Goal: Task Accomplishment & Management: Use online tool/utility

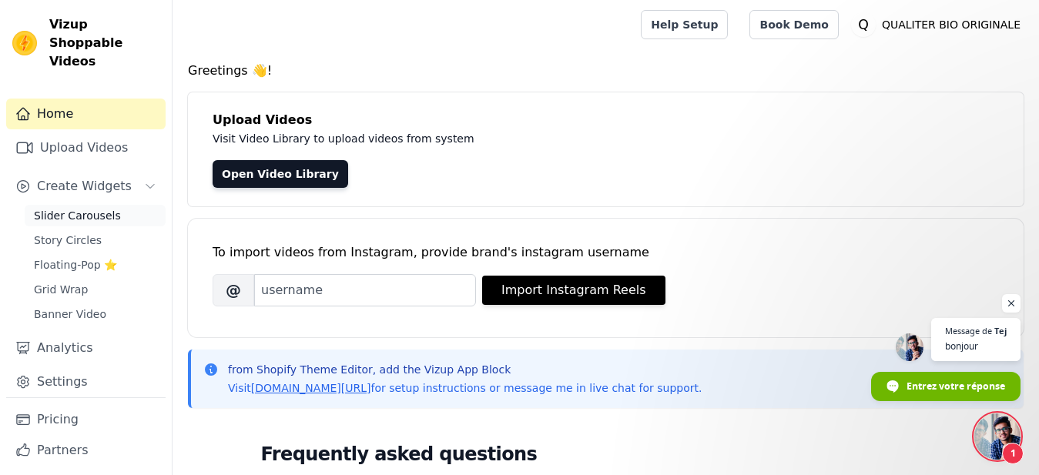
click at [132, 213] on link "Slider Carousels" at bounding box center [95, 216] width 141 height 22
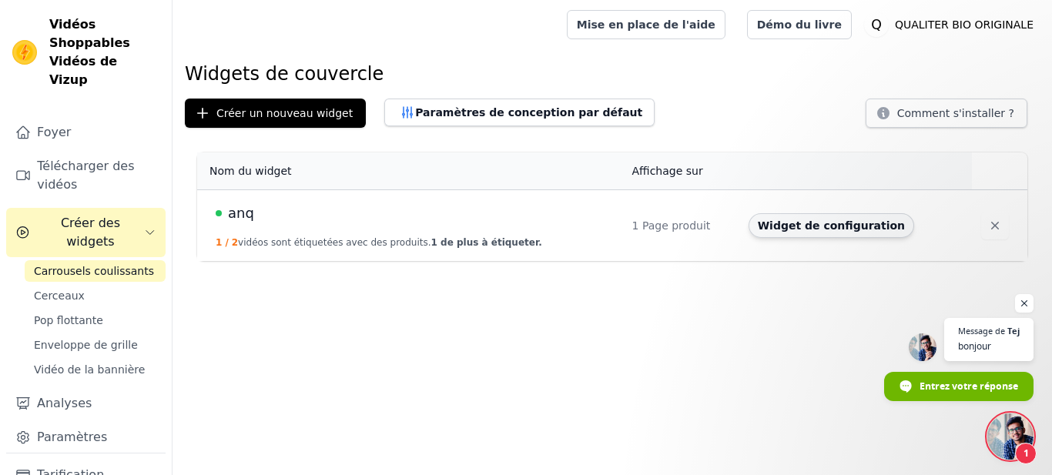
click at [782, 234] on button "Widget de configuration" at bounding box center [832, 225] width 166 height 25
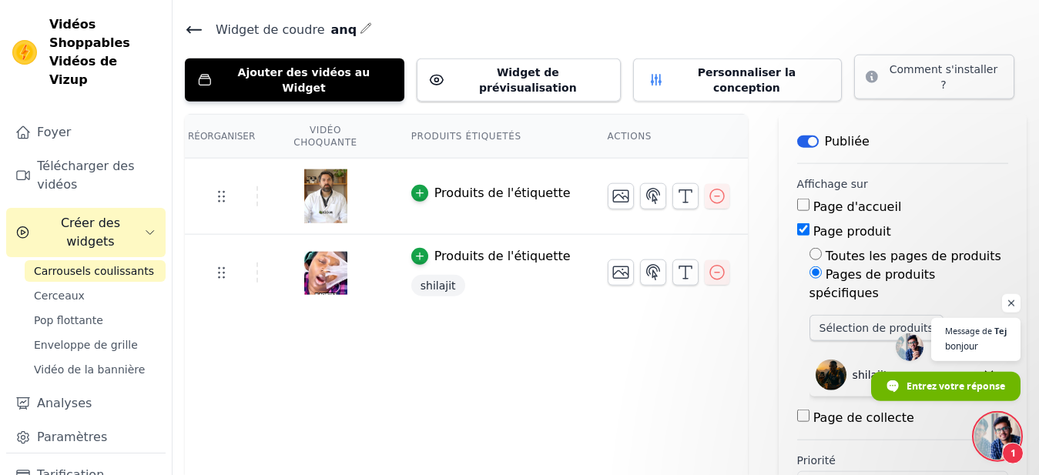
scroll to position [64, 0]
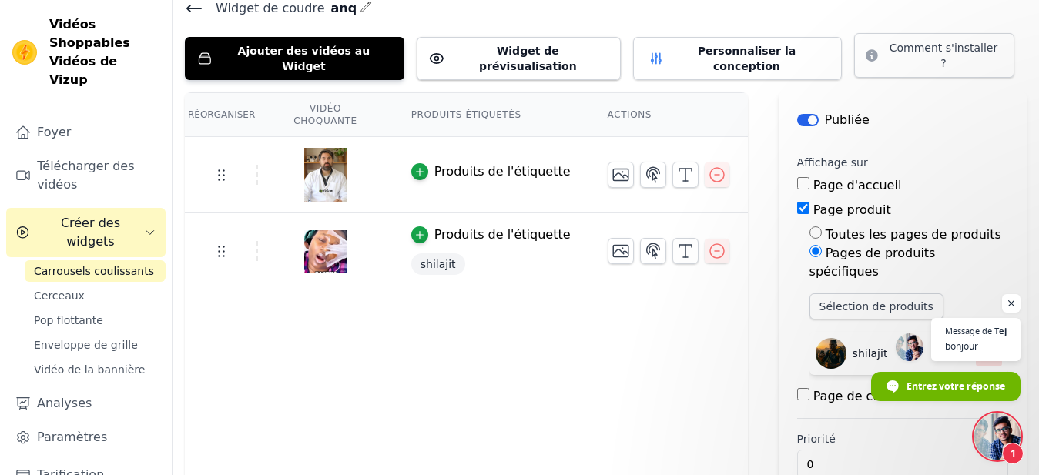
click at [982, 347] on icon "button" at bounding box center [989, 354] width 14 height 14
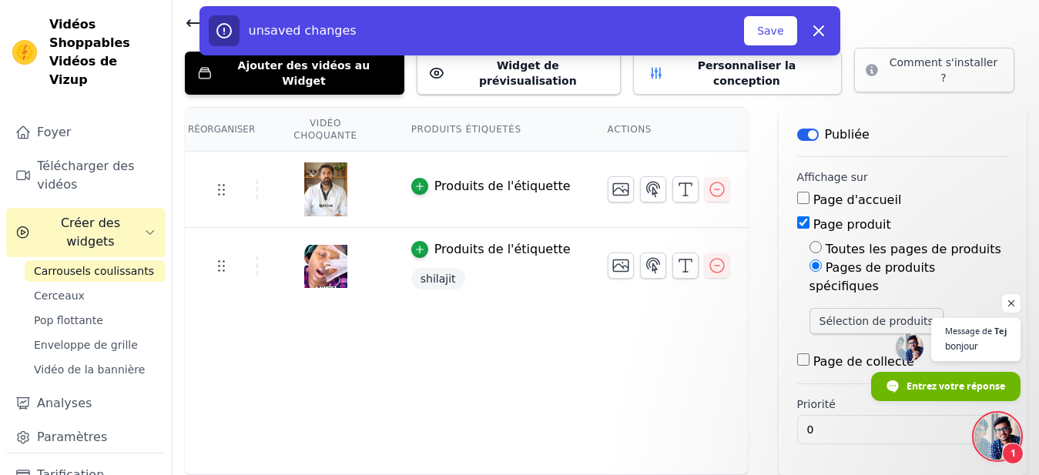
scroll to position [15, 0]
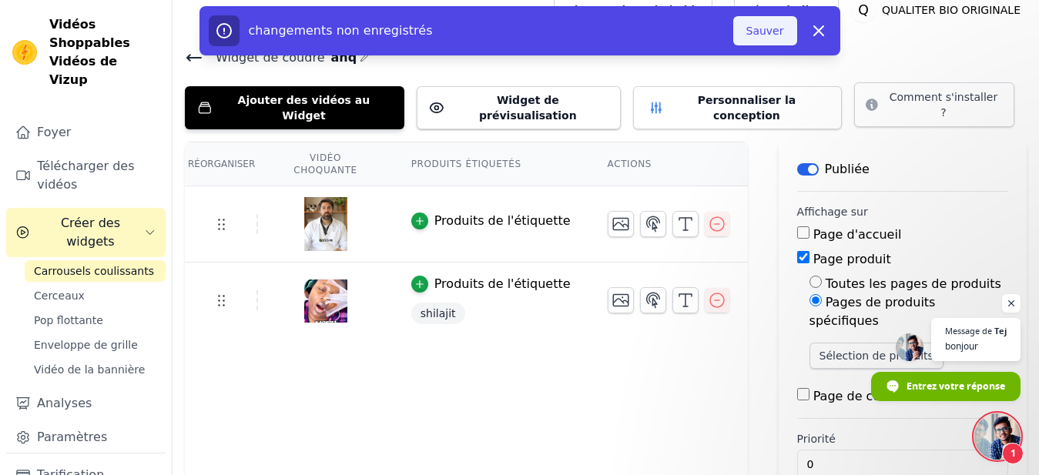
click at [775, 29] on button "Sauver" at bounding box center [765, 30] width 64 height 29
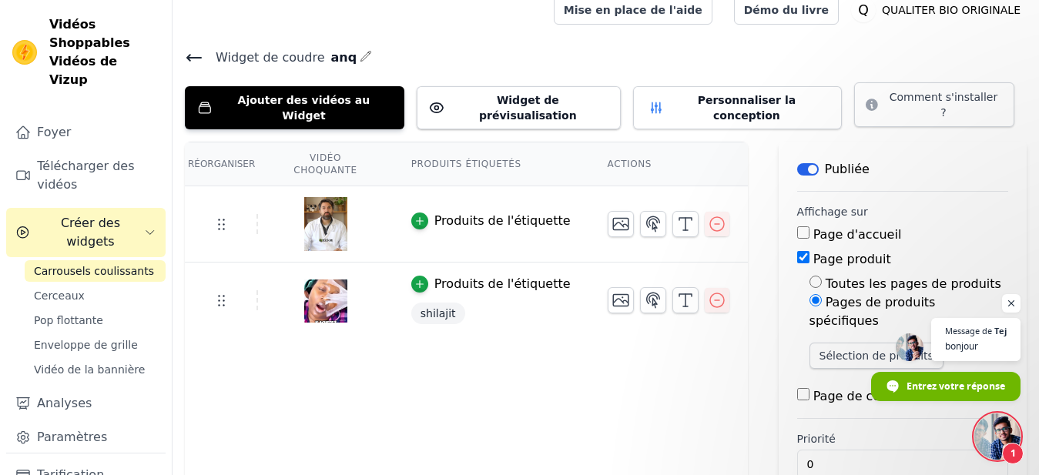
click at [687, 232] on tr "Produits de l'étiquette" at bounding box center [466, 224] width 563 height 76
click at [496, 91] on button "Widget de prévisualisation" at bounding box center [519, 107] width 204 height 43
click at [649, 88] on button "Personnaliser la conception" at bounding box center [737, 107] width 209 height 43
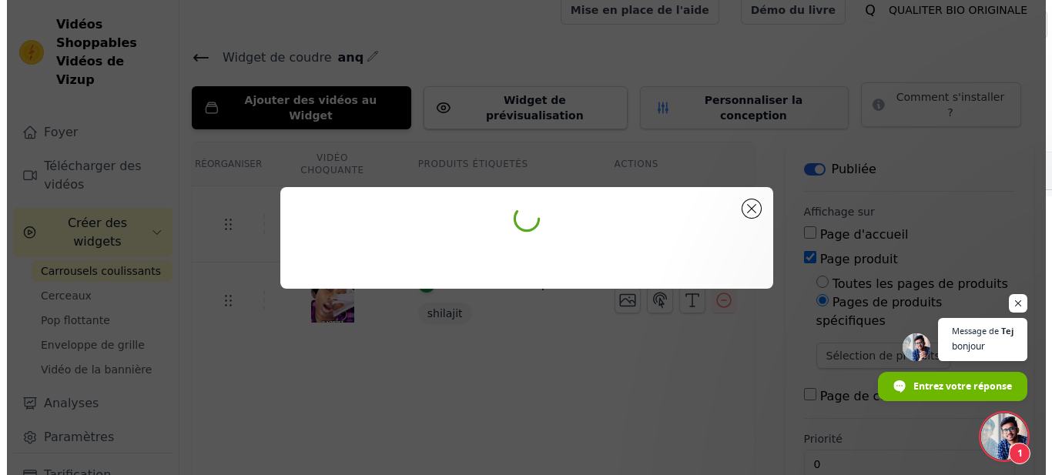
scroll to position [0, 0]
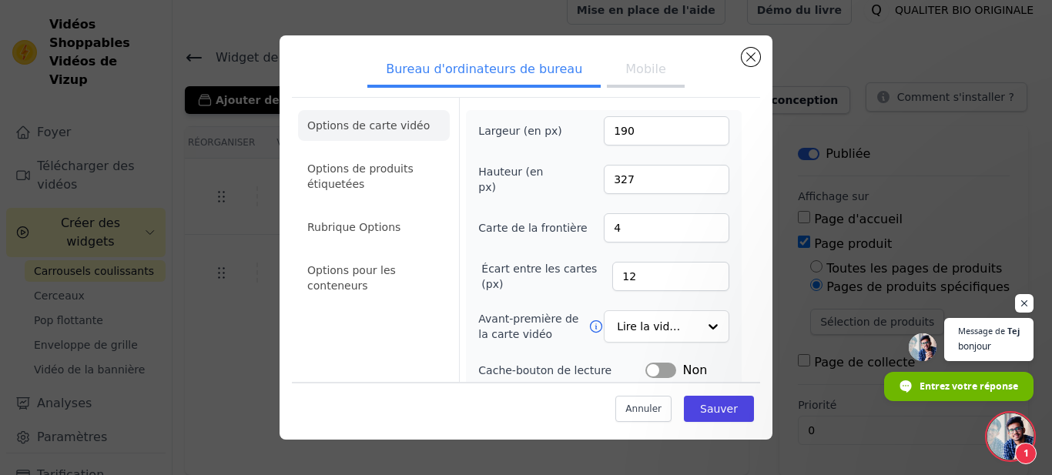
click at [618, 75] on button "Mobile" at bounding box center [645, 71] width 77 height 34
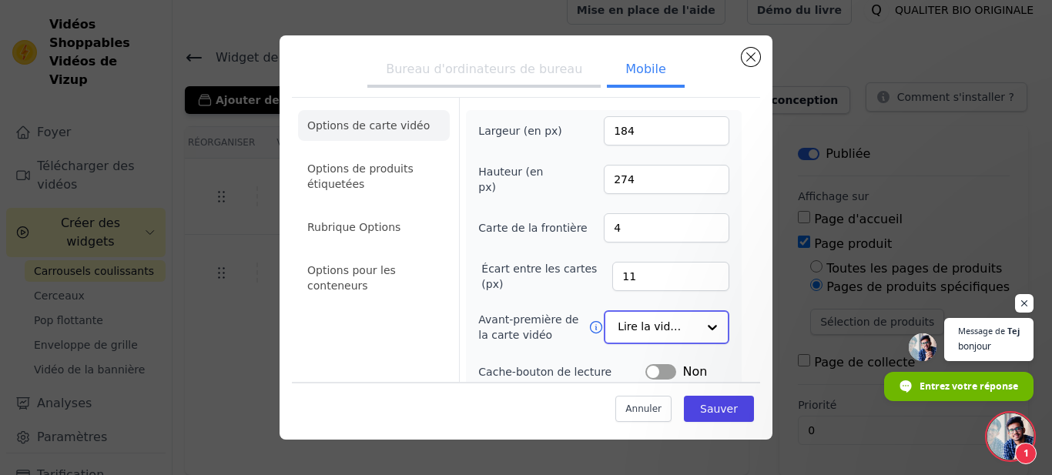
click at [697, 320] on div at bounding box center [712, 327] width 31 height 31
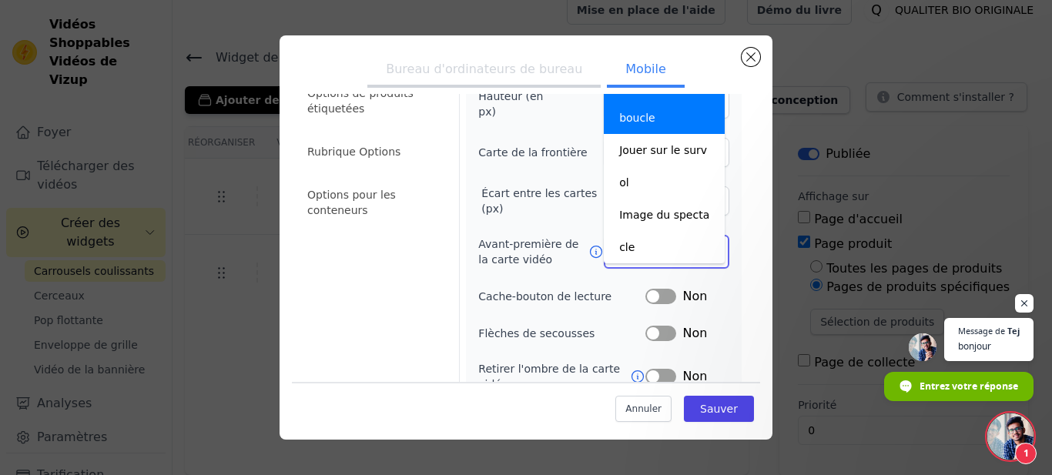
scroll to position [70, 0]
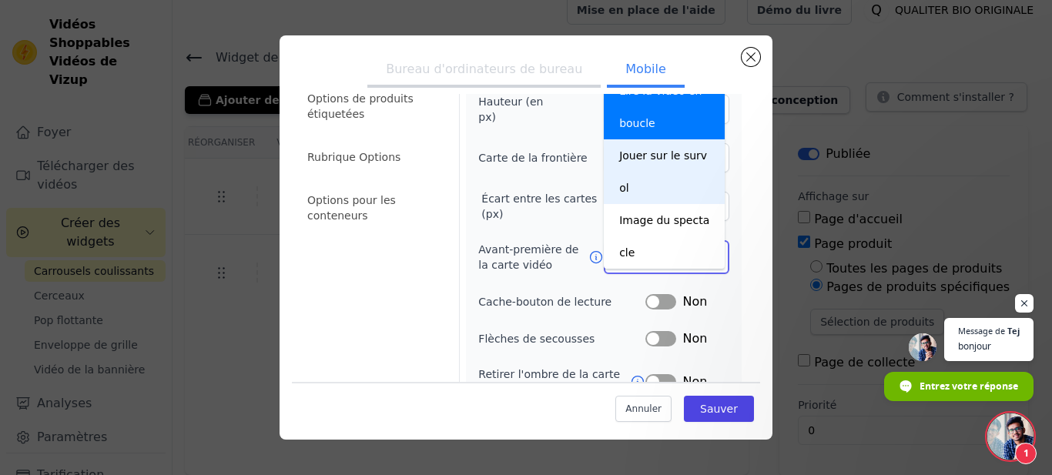
click at [662, 157] on div "Jouer sur le survol" at bounding box center [664, 171] width 121 height 65
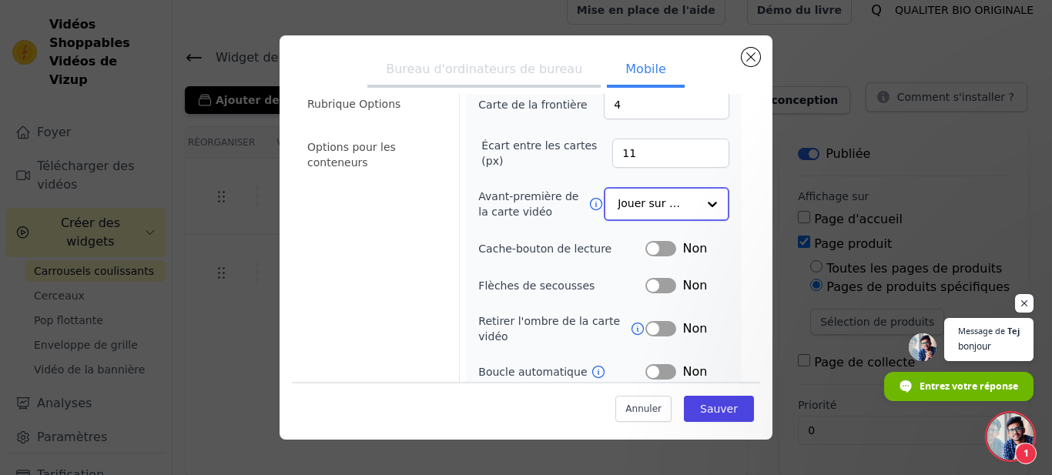
scroll to position [126, 0]
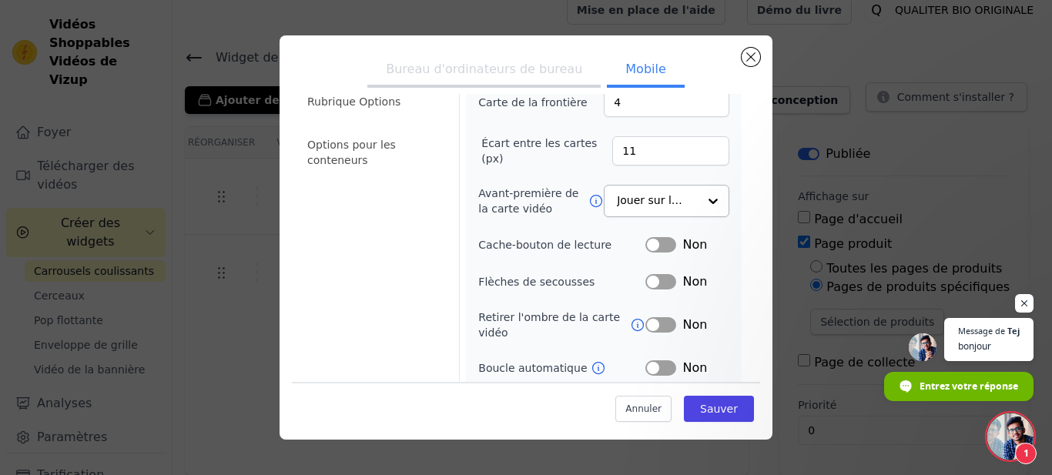
click at [660, 246] on button "Étiquette" at bounding box center [660, 244] width 31 height 15
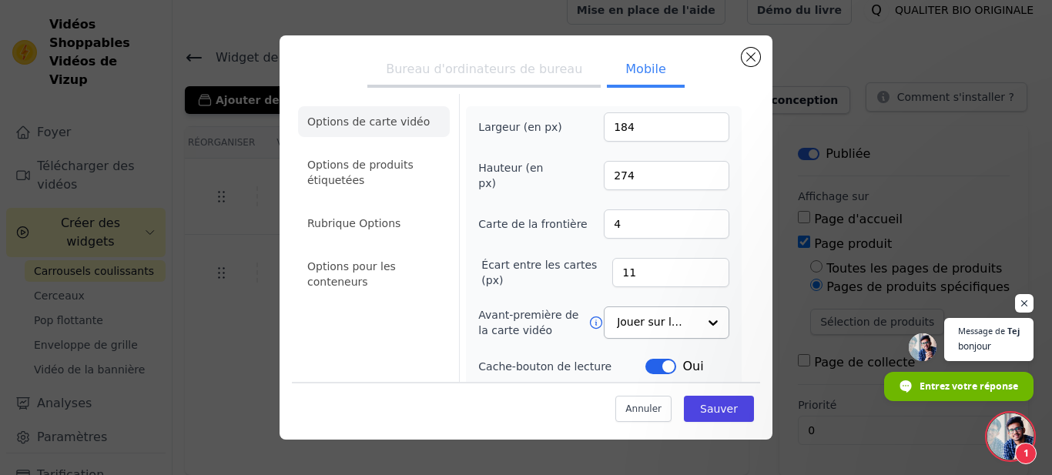
scroll to position [0, 0]
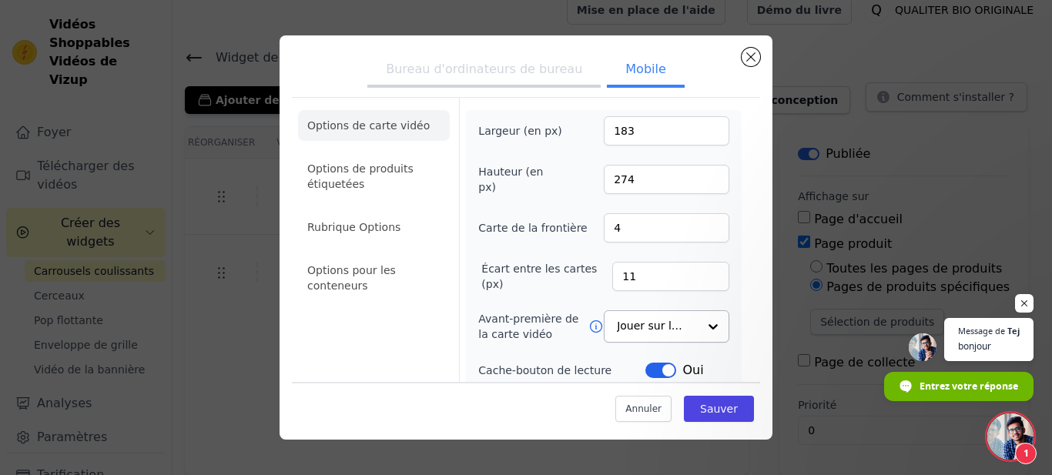
click at [701, 136] on input "183" at bounding box center [667, 130] width 126 height 29
click at [701, 136] on input "182" at bounding box center [667, 130] width 126 height 29
click at [701, 136] on input "181" at bounding box center [667, 130] width 126 height 29
type input "180"
click at [701, 136] on input "180" at bounding box center [667, 130] width 126 height 29
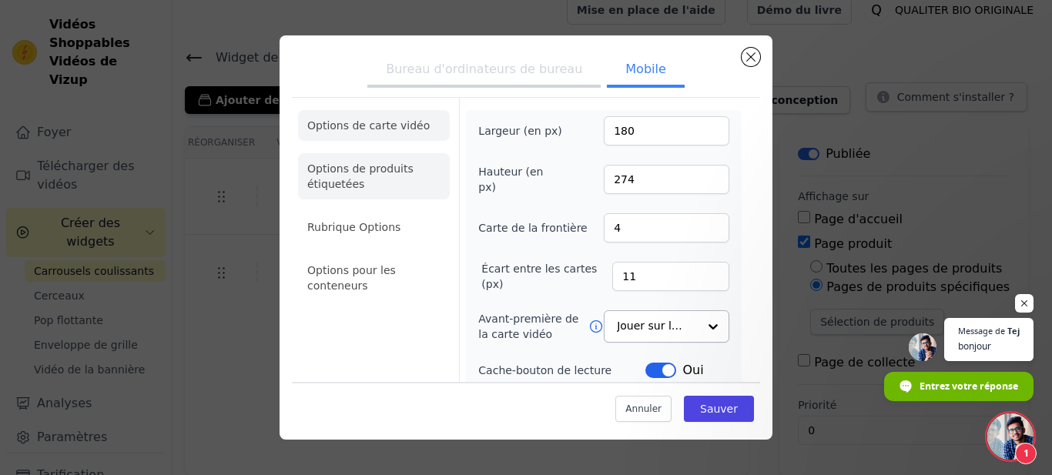
click at [425, 177] on li "Options de produits étiquetées" at bounding box center [374, 176] width 152 height 46
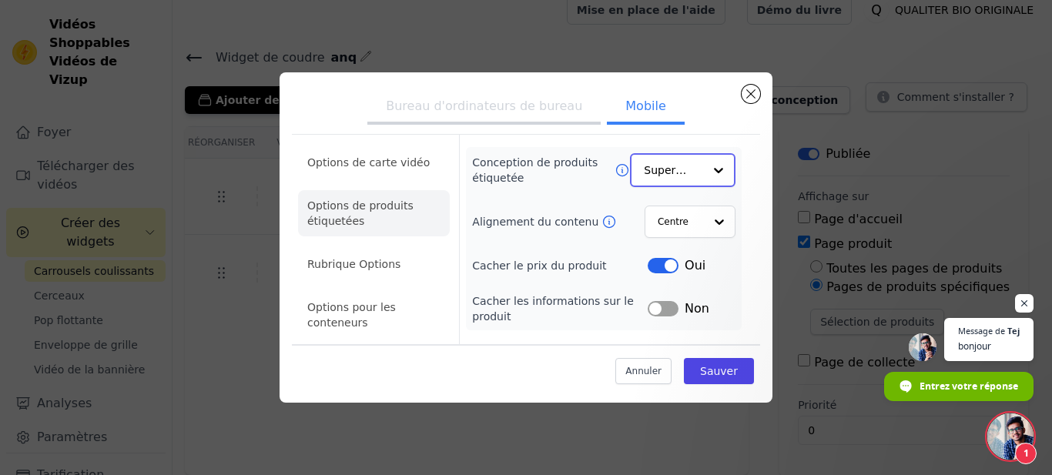
click at [672, 176] on input "Conception de produits étiquetée" at bounding box center [673, 170] width 59 height 31
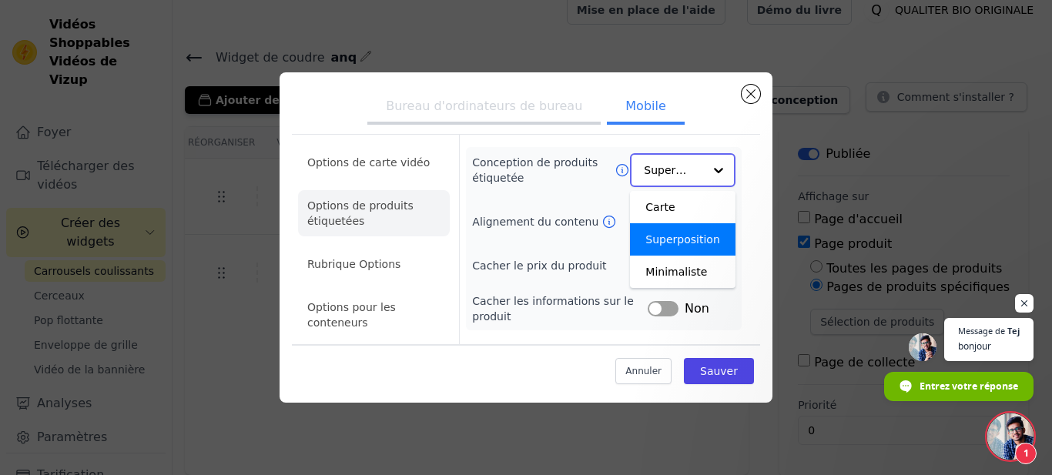
click at [672, 176] on input "Conception de produits étiquetée" at bounding box center [673, 170] width 59 height 31
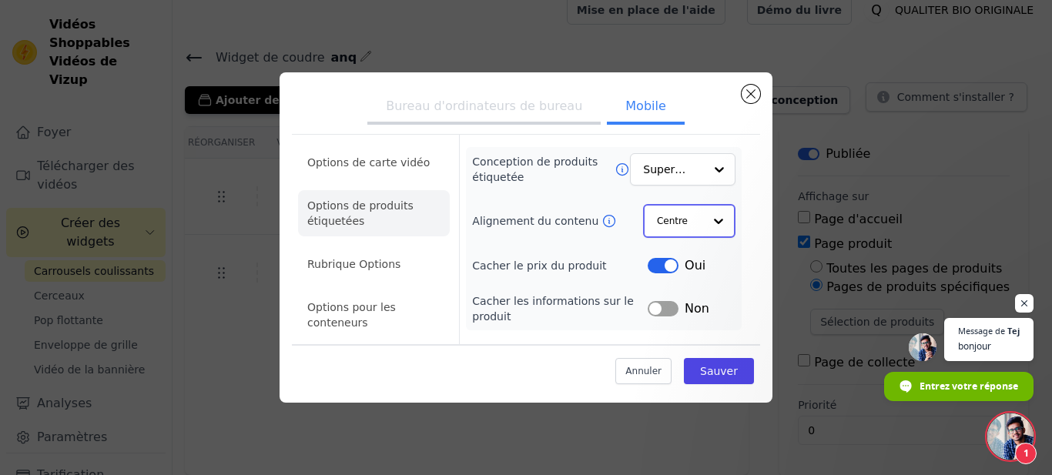
click at [704, 226] on div at bounding box center [718, 221] width 31 height 31
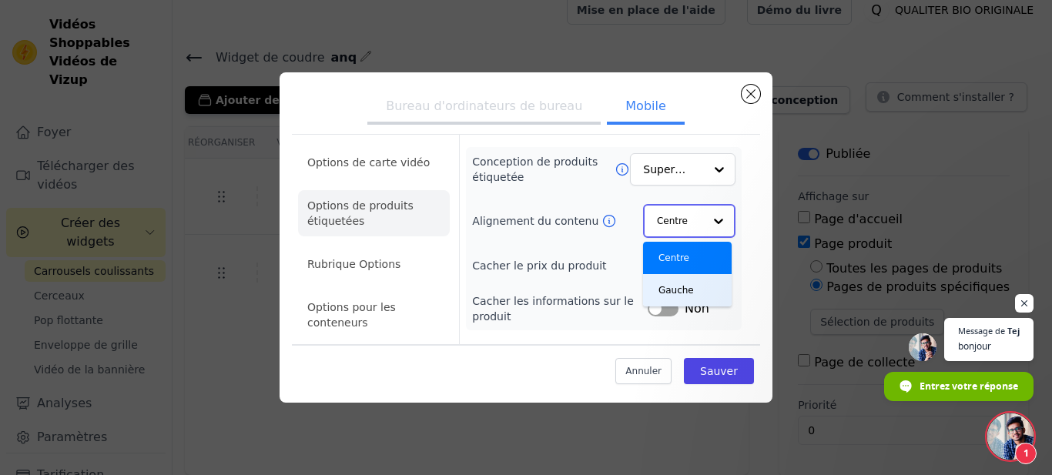
click at [707, 293] on div "Gauche" at bounding box center [687, 290] width 89 height 32
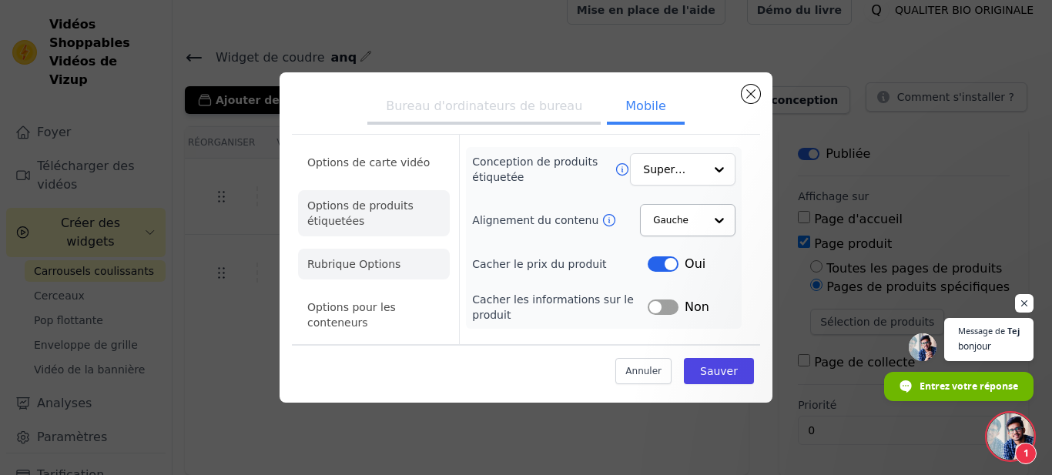
click at [411, 252] on li "Rubrique Options" at bounding box center [374, 264] width 152 height 31
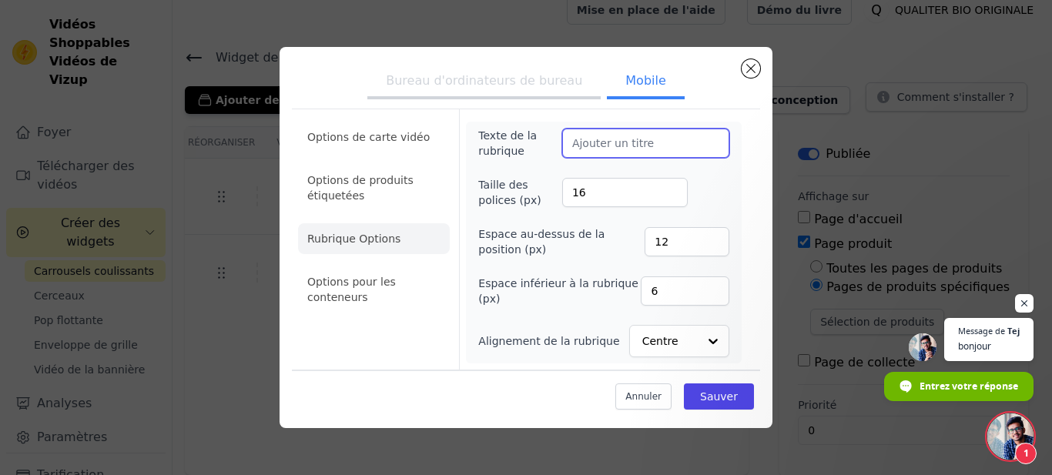
click at [585, 142] on input "Texte de la rubrique" at bounding box center [645, 143] width 167 height 29
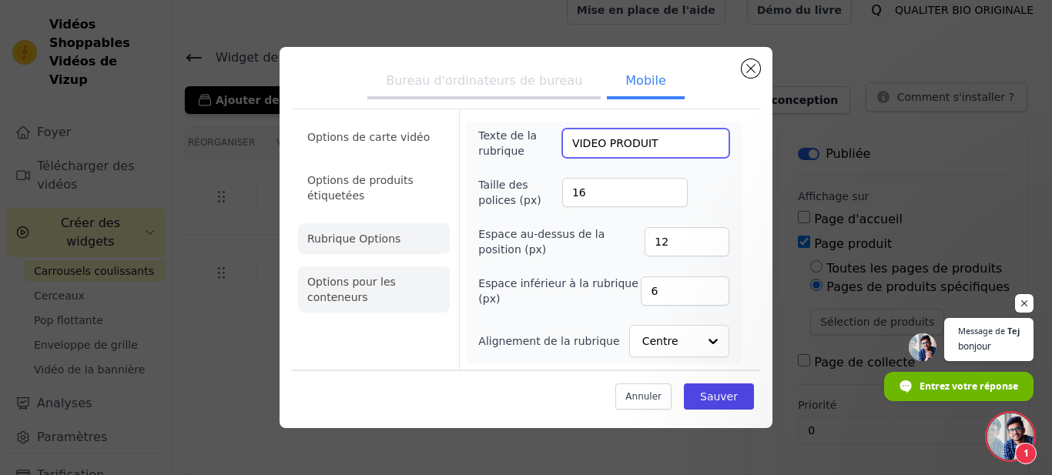
type input "VIDEO PRODUIT"
click at [424, 280] on li "Options pour les conteneurs" at bounding box center [374, 289] width 152 height 46
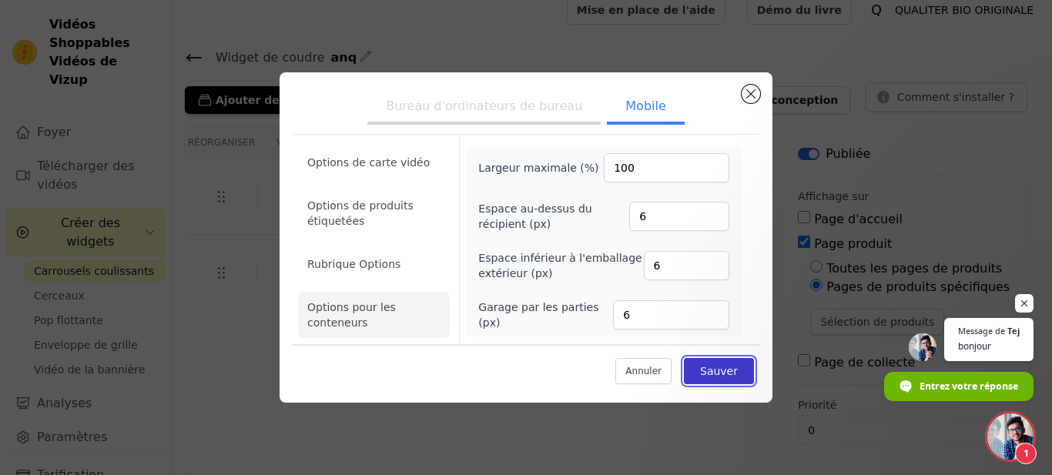
click at [712, 362] on button "Sauver" at bounding box center [719, 371] width 70 height 26
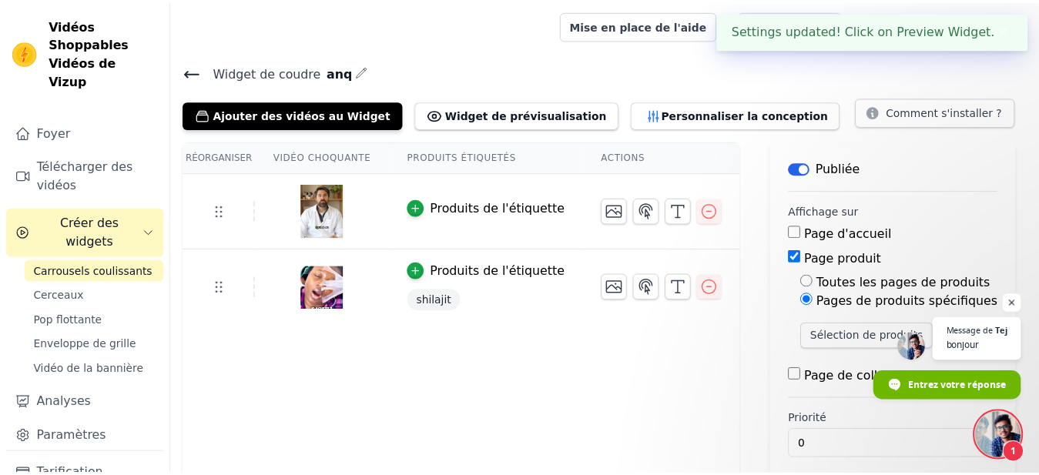
scroll to position [15, 0]
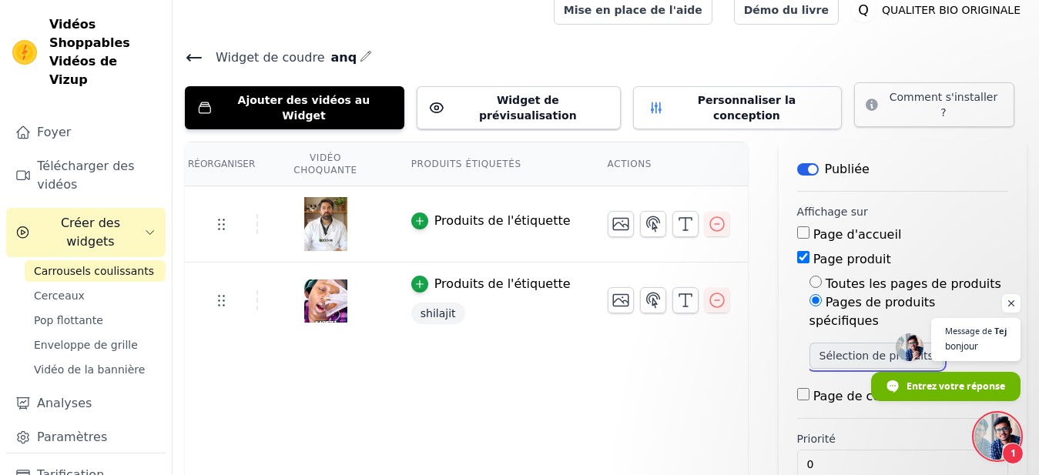
click at [880, 343] on button "Sélection de produits" at bounding box center [876, 356] width 134 height 26
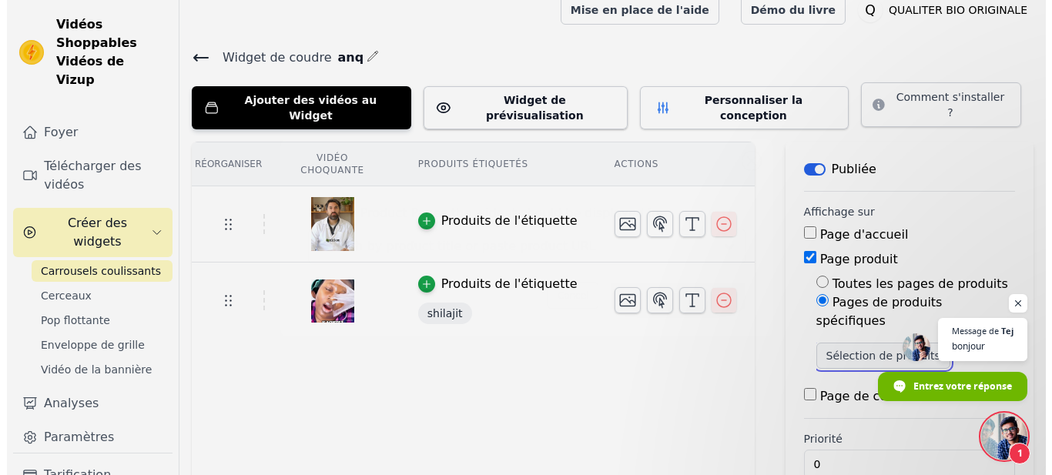
scroll to position [0, 0]
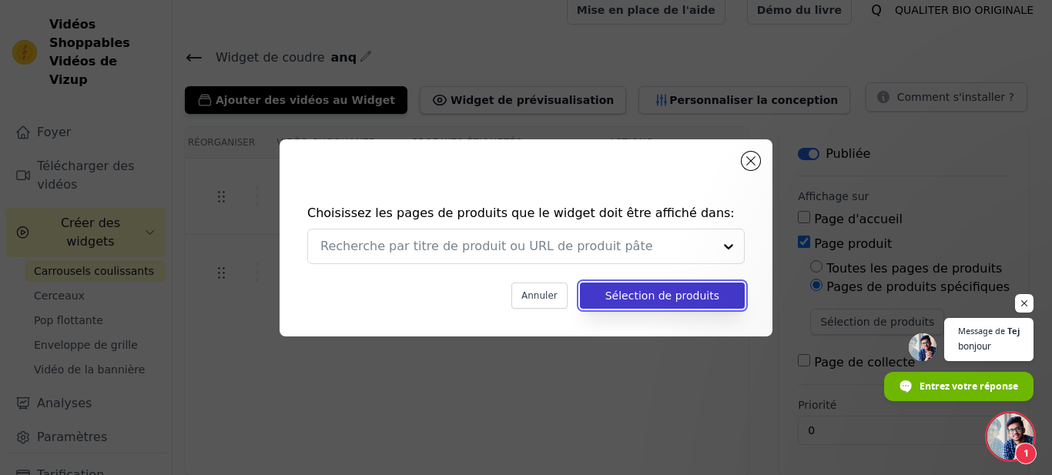
click at [646, 303] on button "Sélection de produits" at bounding box center [662, 296] width 165 height 26
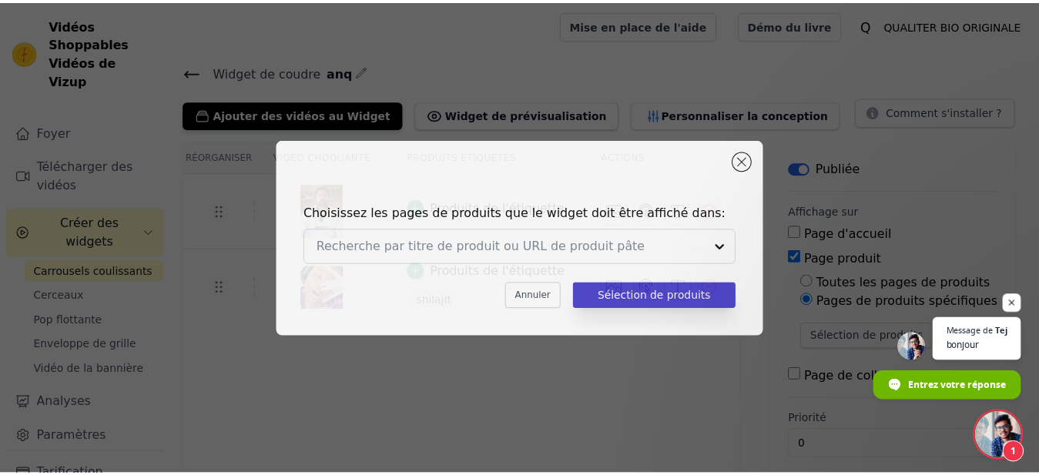
scroll to position [15, 0]
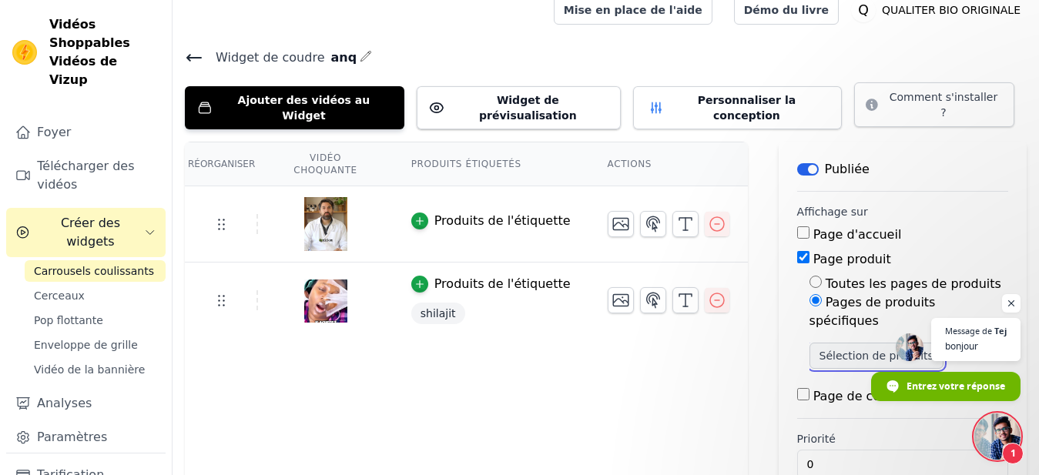
click at [836, 343] on button "Sélection de produits" at bounding box center [876, 356] width 134 height 26
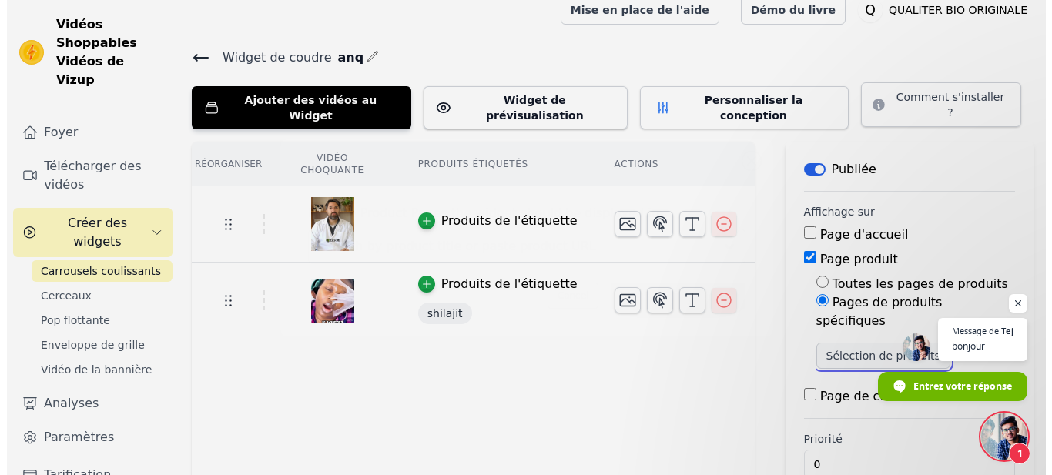
scroll to position [0, 0]
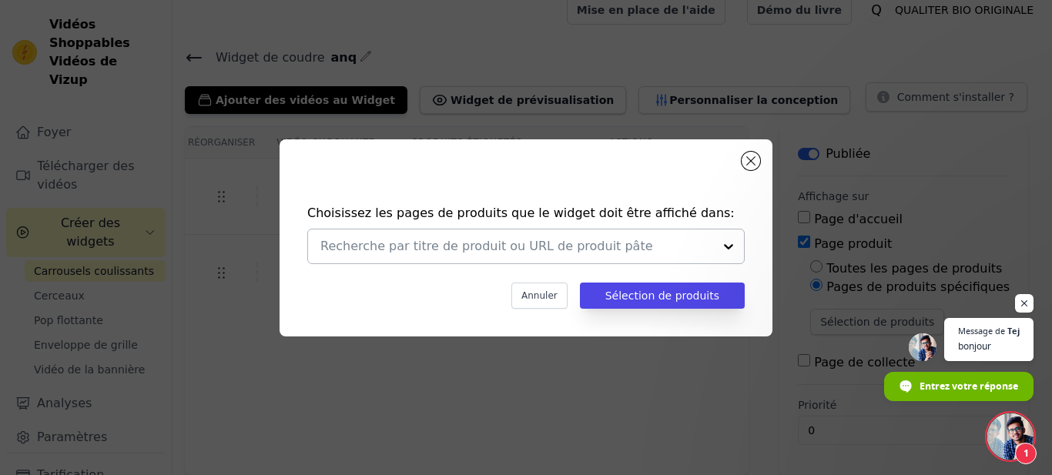
click at [732, 254] on div at bounding box center [728, 247] width 31 height 34
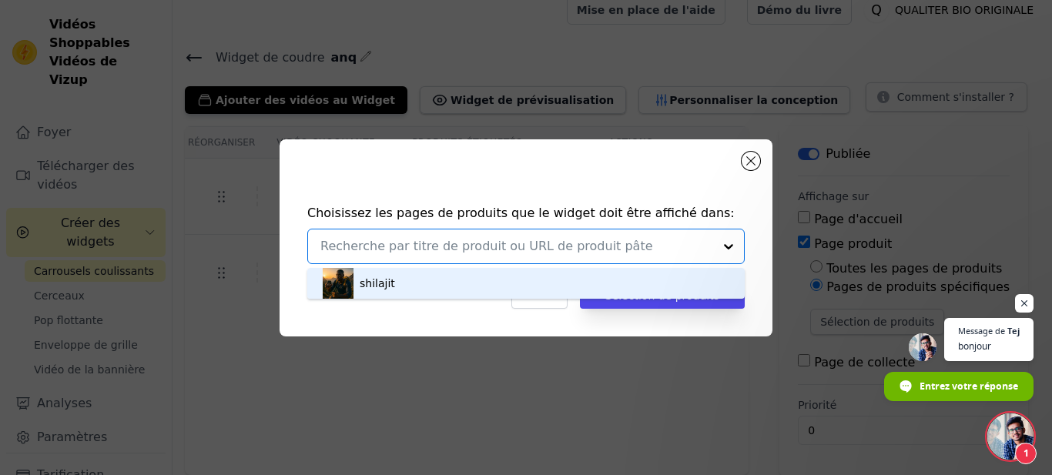
click at [554, 279] on div "shilajit" at bounding box center [526, 283] width 407 height 31
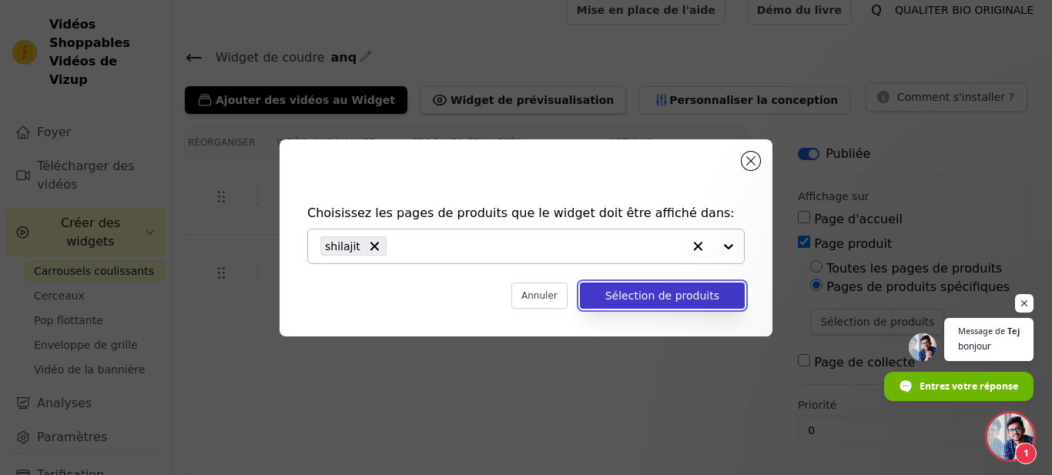
click at [630, 290] on button "Sélection de produits" at bounding box center [662, 296] width 165 height 26
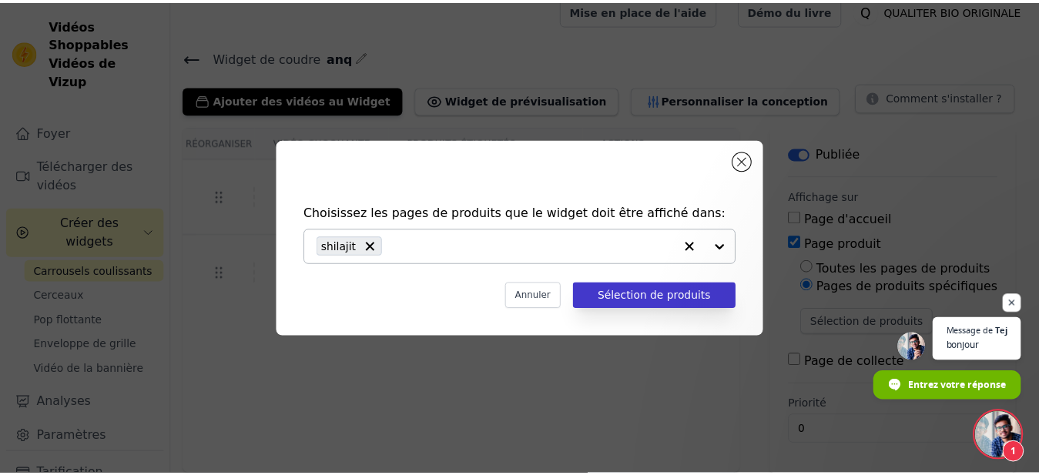
scroll to position [15, 0]
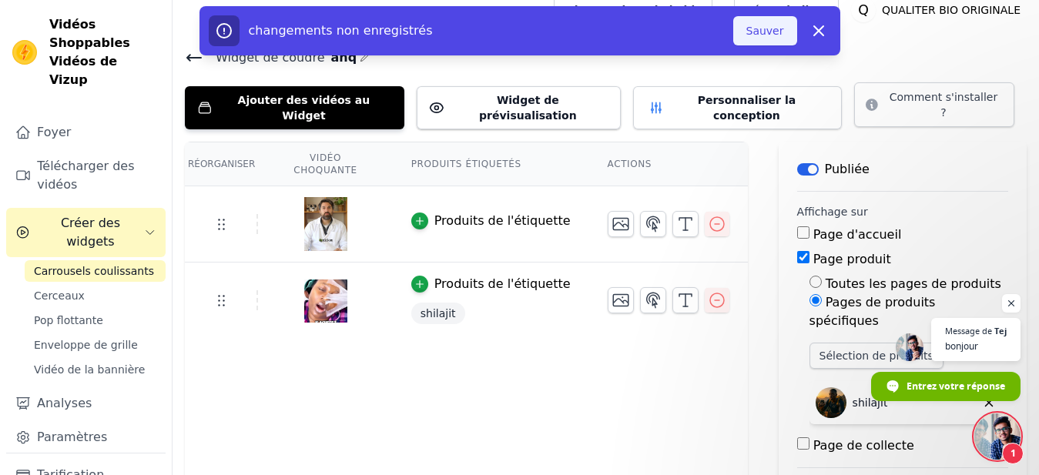
click at [759, 32] on button "Sauver" at bounding box center [765, 30] width 64 height 29
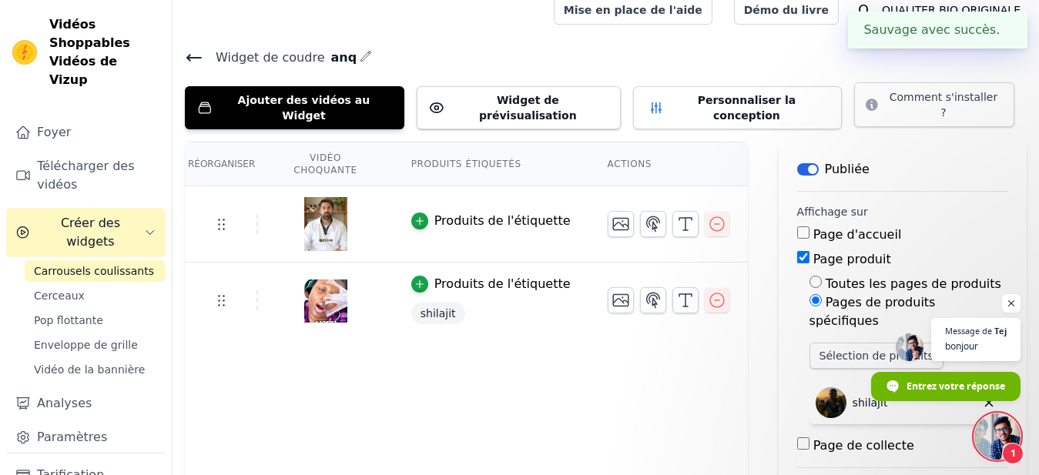
click at [759, 32] on div "Mise en place de l'aide Démo du livre Ouvrir le menu de l' Q QUALITER BIO ORIGI…" at bounding box center [790, 9] width 473 height 49
drag, startPoint x: 759, startPoint y: 32, endPoint x: 669, endPoint y: 99, distance: 112.8
click at [669, 99] on div "Open sidebar Mise en place de l'aide Démo du livre Ouvrir le menu de l' Q QUALI…" at bounding box center [519, 272] width 1039 height 574
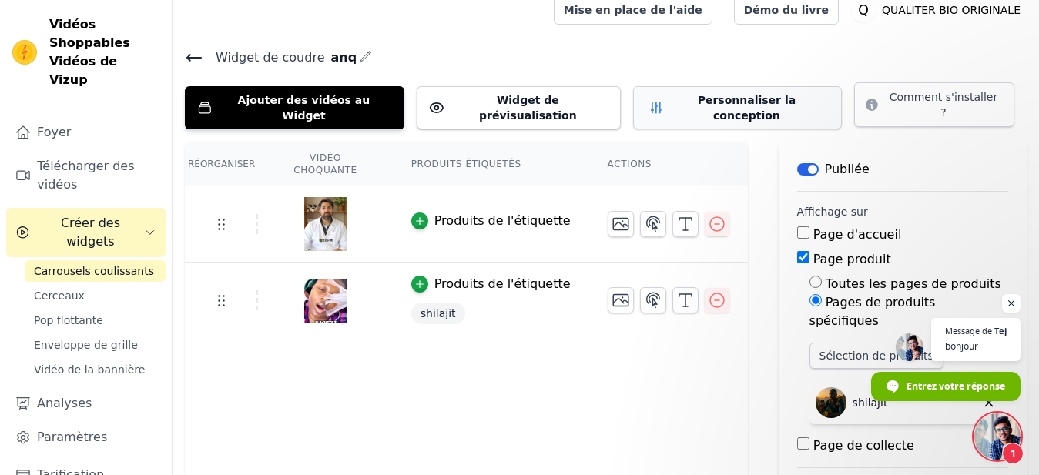
click at [669, 99] on button "Personnaliser la conception" at bounding box center [737, 107] width 209 height 43
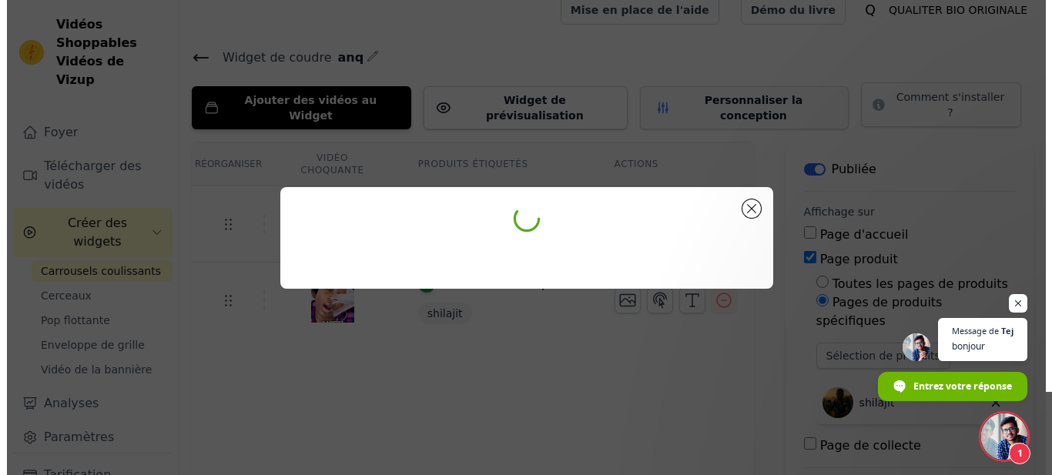
scroll to position [0, 0]
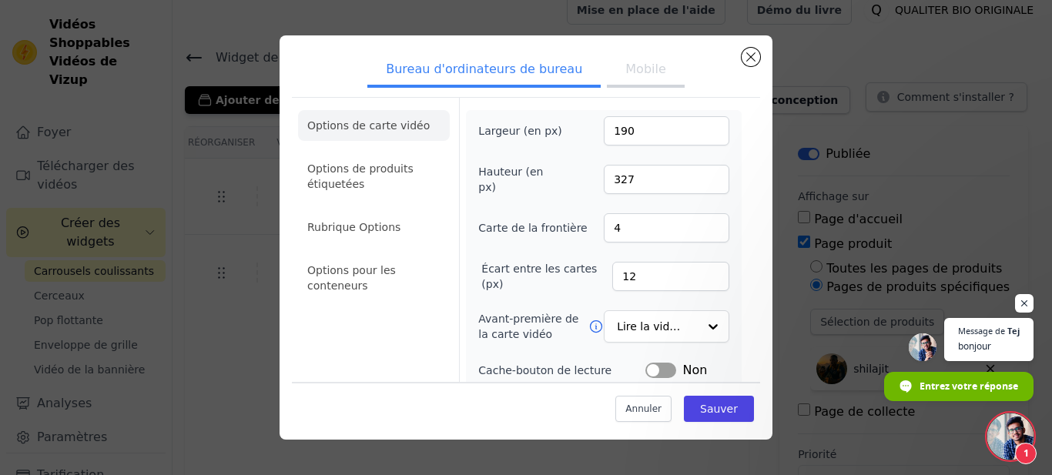
click at [765, 122] on div "Bureau d'ordinateurs de bureau Mobile Options de carte vidéo Options de produit…" at bounding box center [526, 237] width 493 height 405
click at [662, 74] on button "Mobile" at bounding box center [645, 71] width 77 height 34
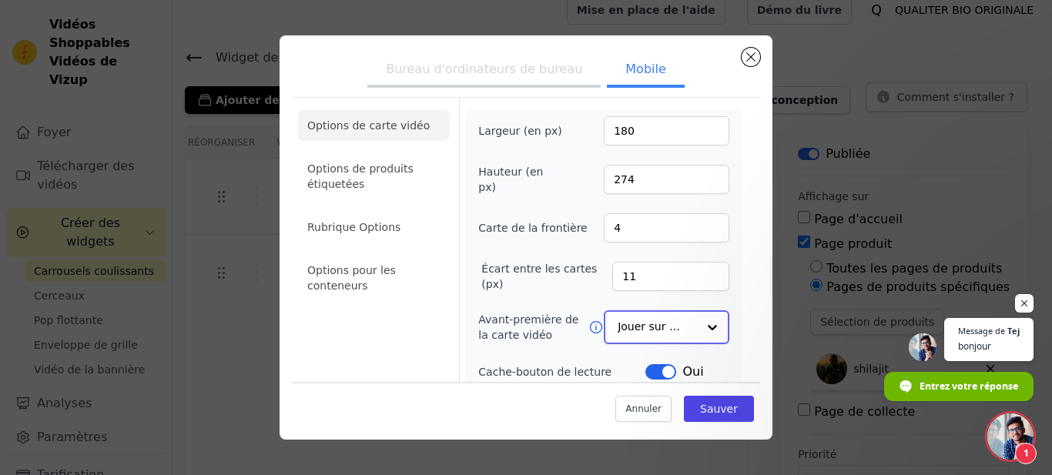
click at [652, 331] on input "Avant-première de la carte vidéo" at bounding box center [657, 327] width 79 height 31
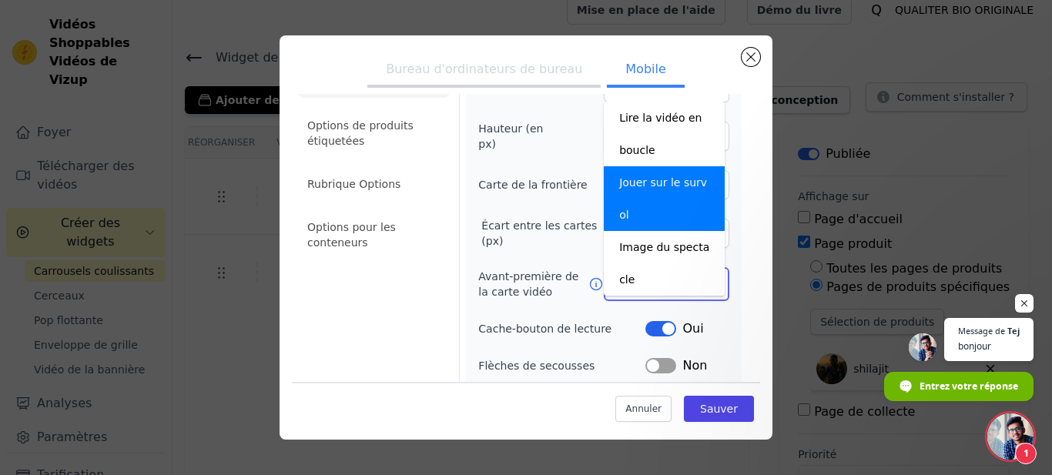
scroll to position [38, 0]
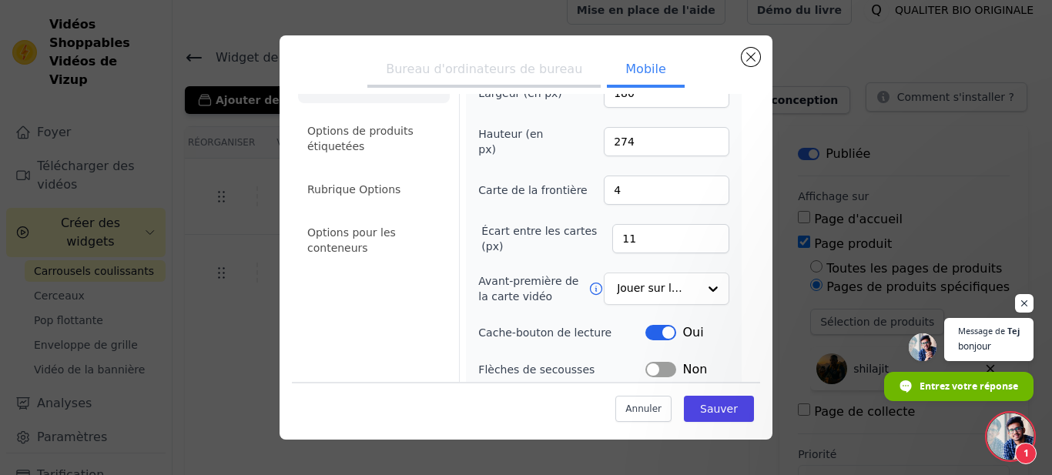
click at [764, 243] on div "Bureau d'ordinateurs de bureau Mobile Options de carte vidéo Options de produit…" at bounding box center [526, 237] width 493 height 405
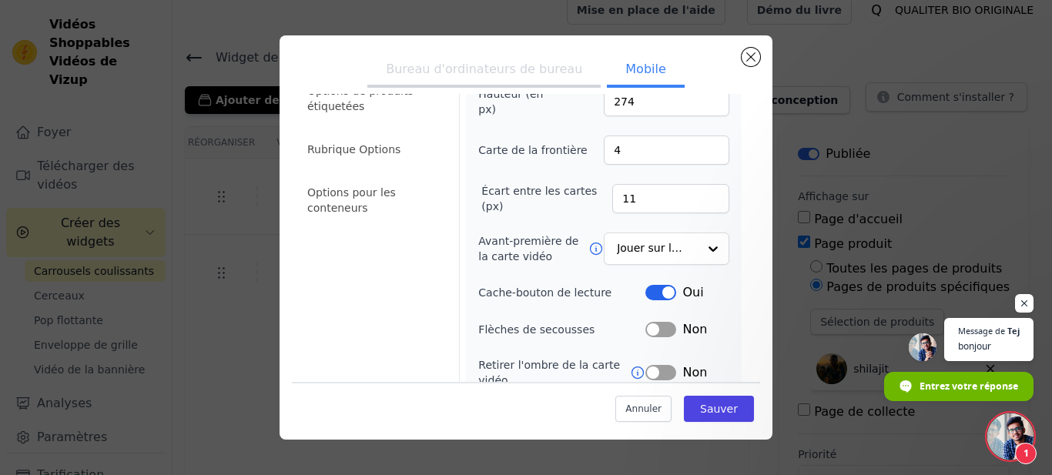
scroll to position [86, 0]
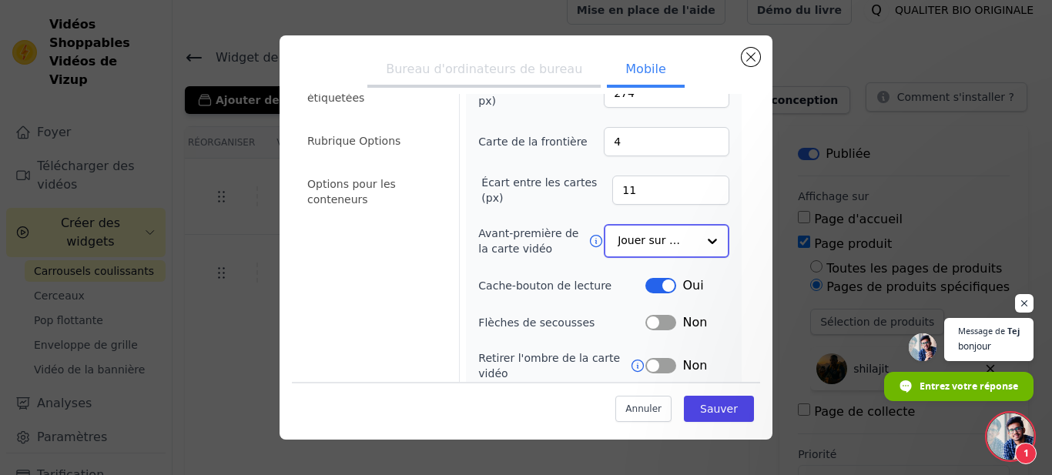
click at [680, 246] on input "Avant-première de la carte vidéo" at bounding box center [657, 241] width 79 height 31
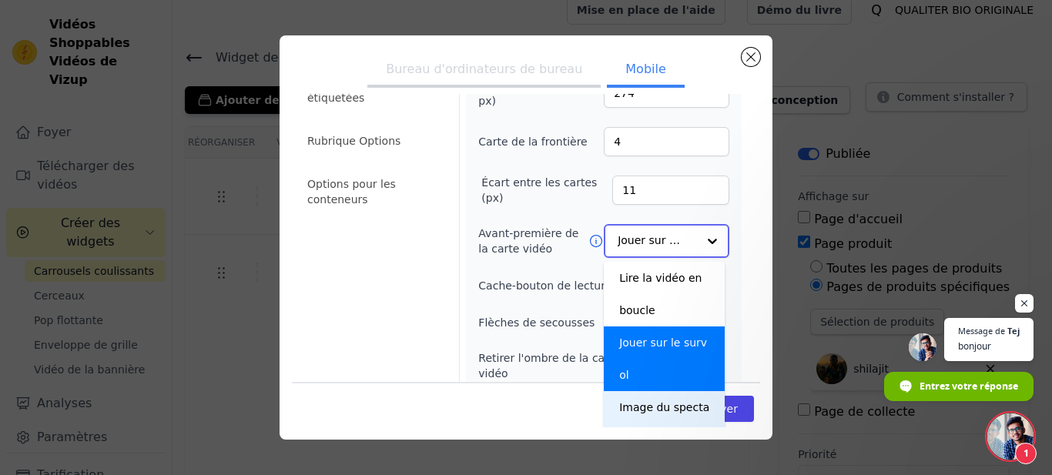
click at [654, 391] on div "Image du spectacle" at bounding box center [664, 423] width 121 height 65
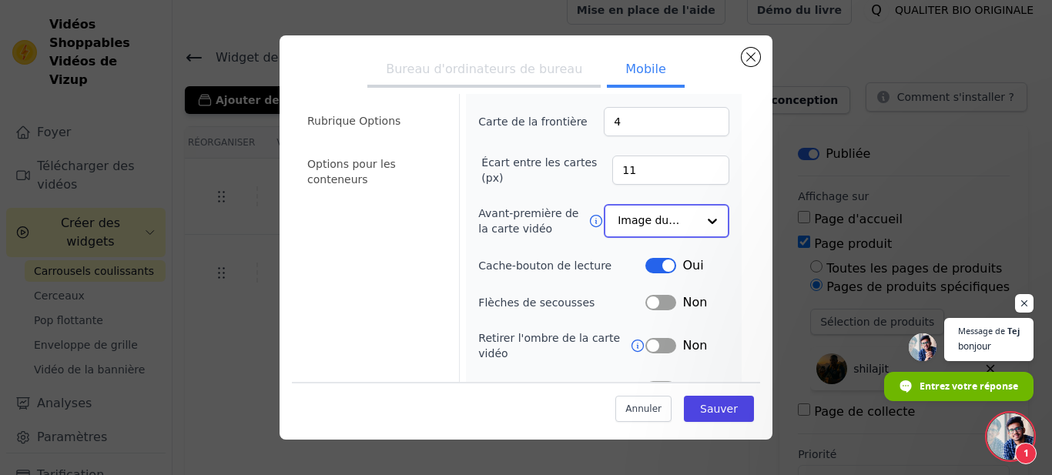
scroll to position [112, 0]
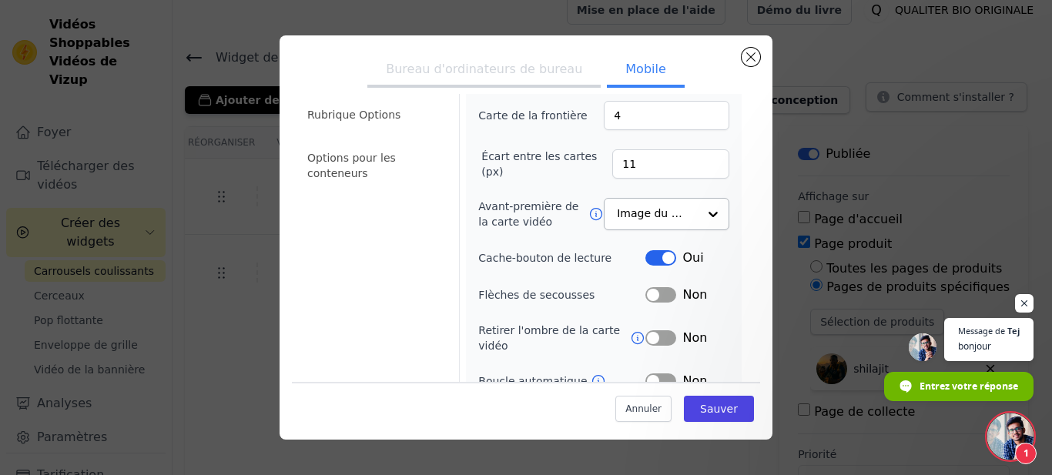
click at [652, 257] on button "Étiquette" at bounding box center [660, 257] width 31 height 15
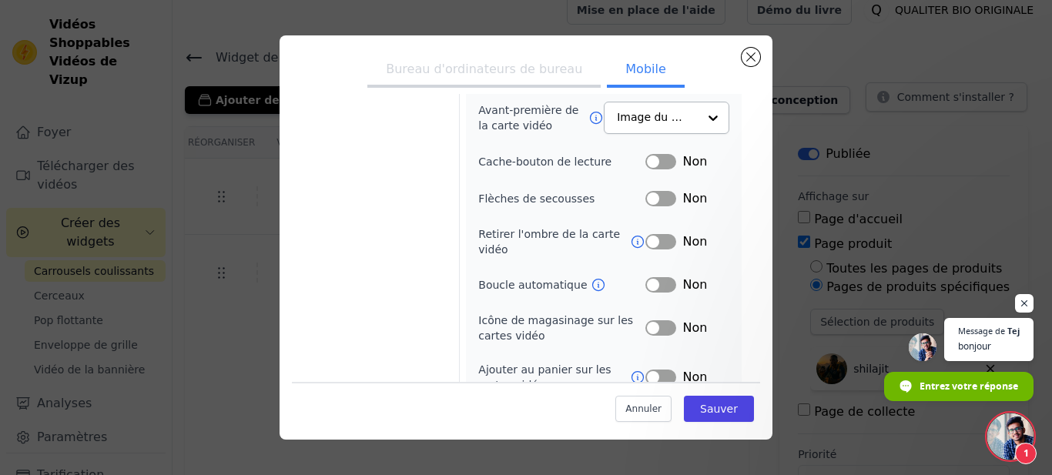
scroll to position [225, 0]
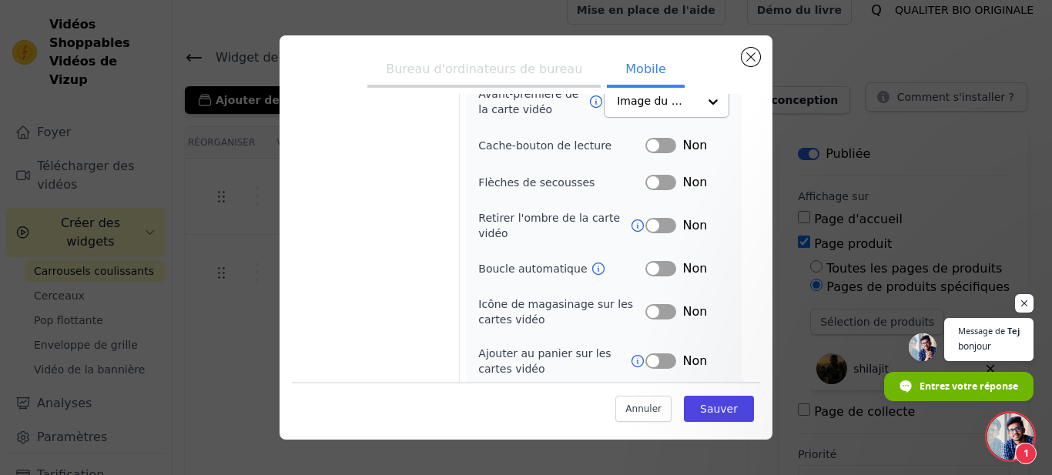
click at [657, 268] on button "Étiquette" at bounding box center [660, 268] width 31 height 15
click at [646, 314] on button "Étiquette" at bounding box center [660, 311] width 31 height 15
click at [694, 408] on button "Sauver" at bounding box center [719, 408] width 70 height 26
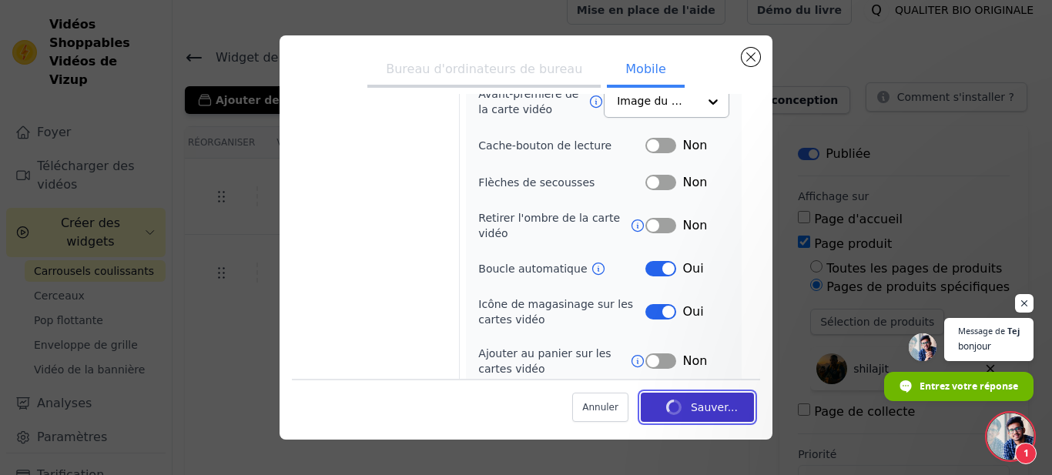
click at [694, 408] on button "Sauver..." at bounding box center [697, 406] width 113 height 29
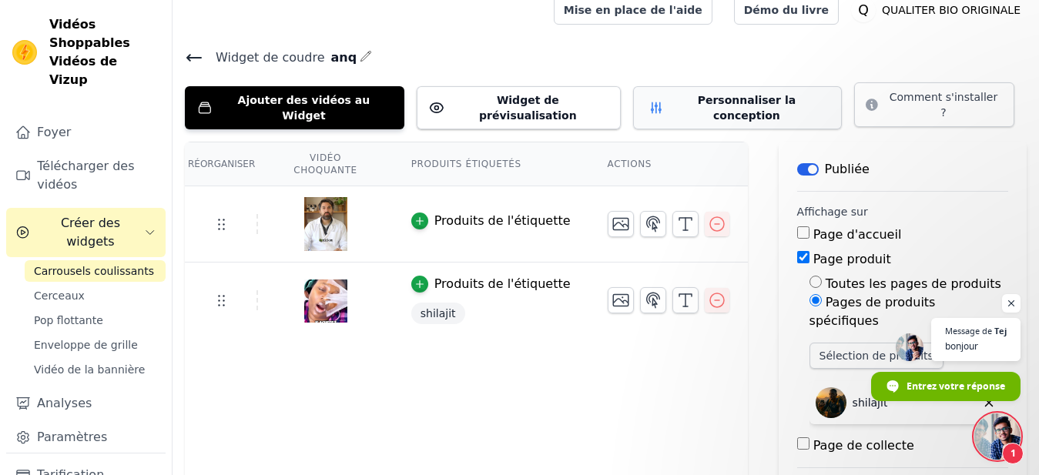
click at [633, 109] on button "Personnaliser la conception" at bounding box center [737, 107] width 209 height 43
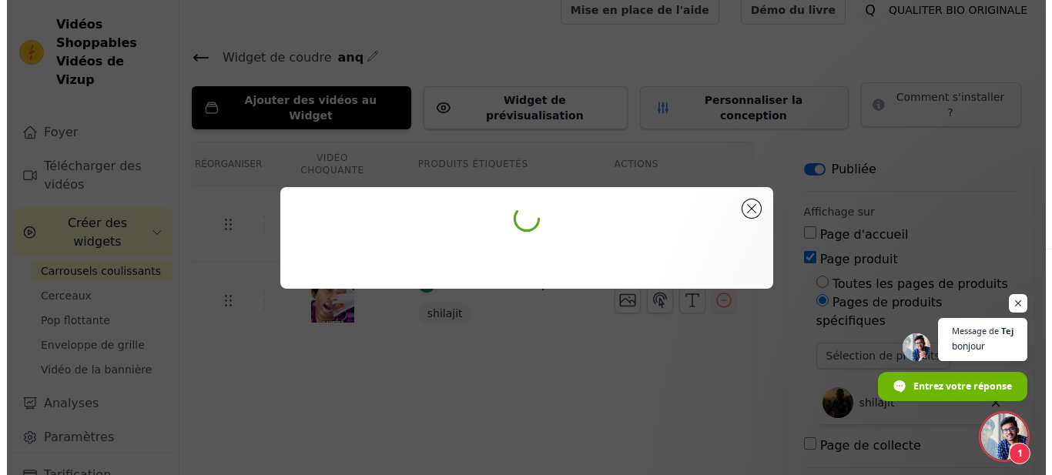
scroll to position [0, 0]
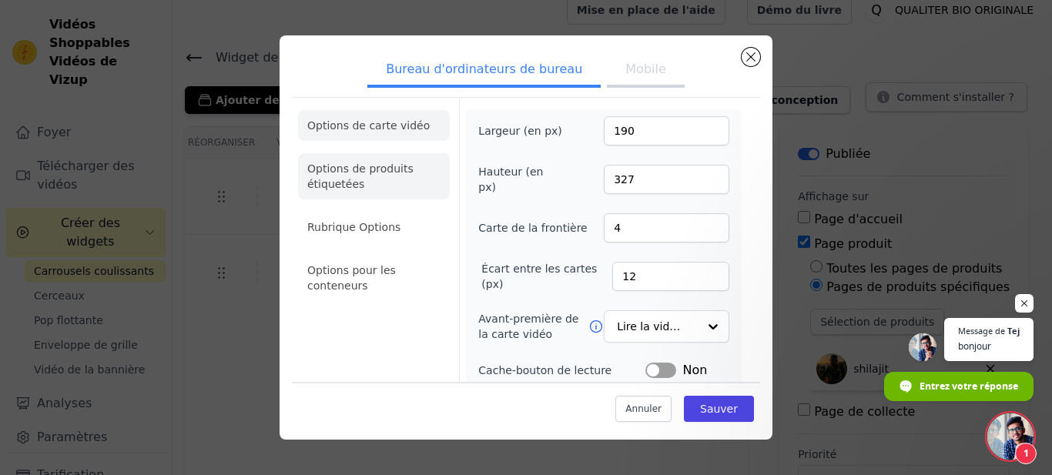
click at [360, 156] on li "Options de produits étiquetées" at bounding box center [374, 176] width 152 height 46
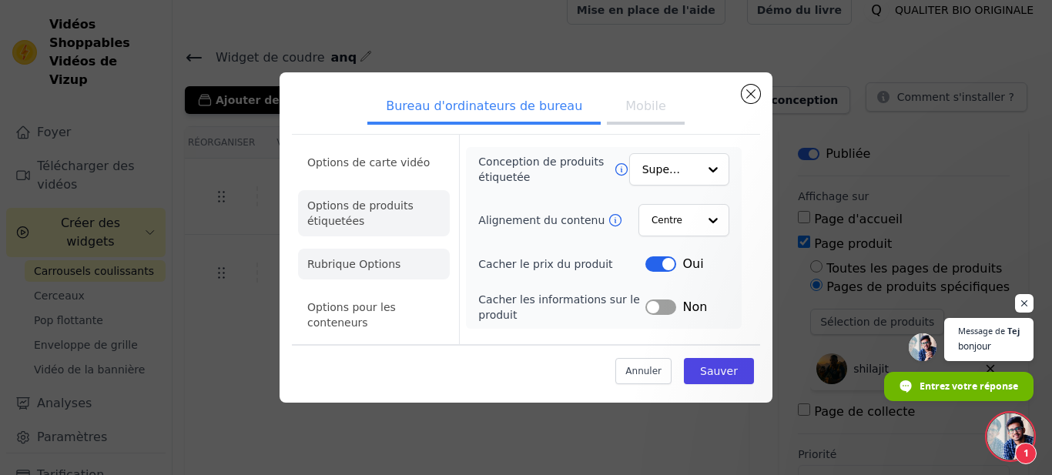
click at [352, 259] on li "Rubrique Options" at bounding box center [374, 264] width 152 height 31
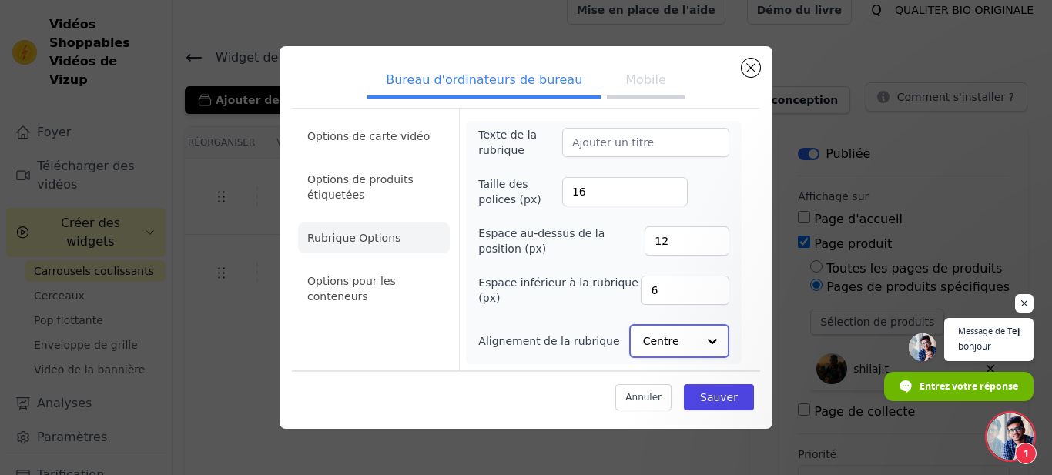
click at [669, 340] on input "Alignement de la rubrique" at bounding box center [670, 341] width 54 height 31
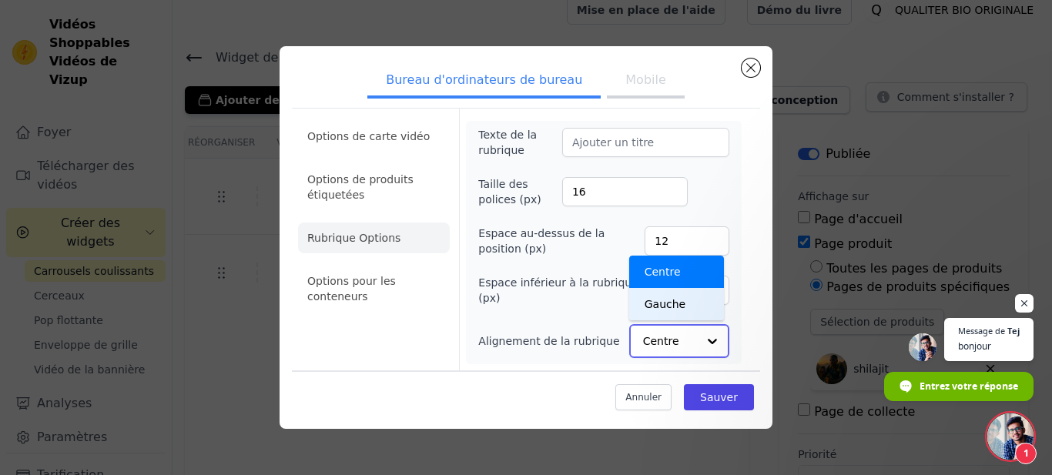
click at [662, 298] on div "Gauche" at bounding box center [676, 304] width 95 height 32
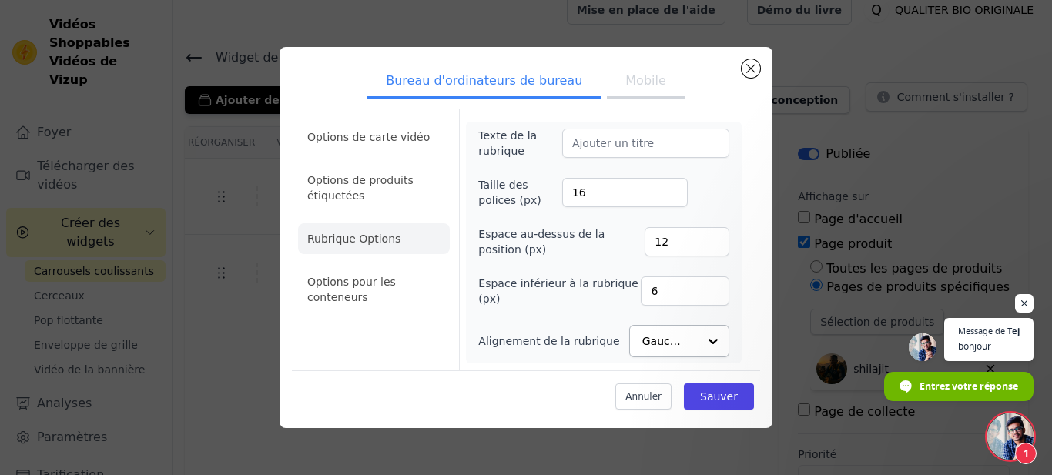
click at [658, 73] on button "Mobile" at bounding box center [645, 82] width 77 height 34
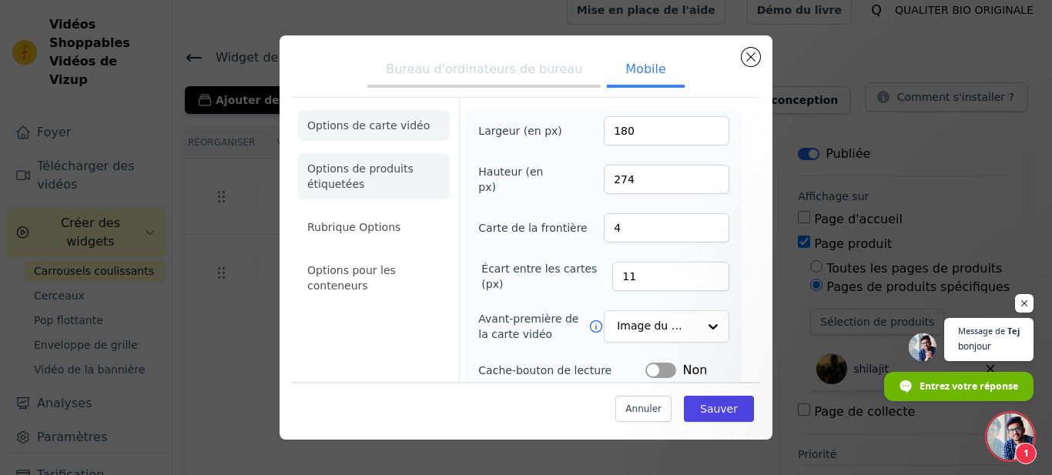
click at [378, 186] on li "Options de produits étiquetées" at bounding box center [374, 176] width 152 height 46
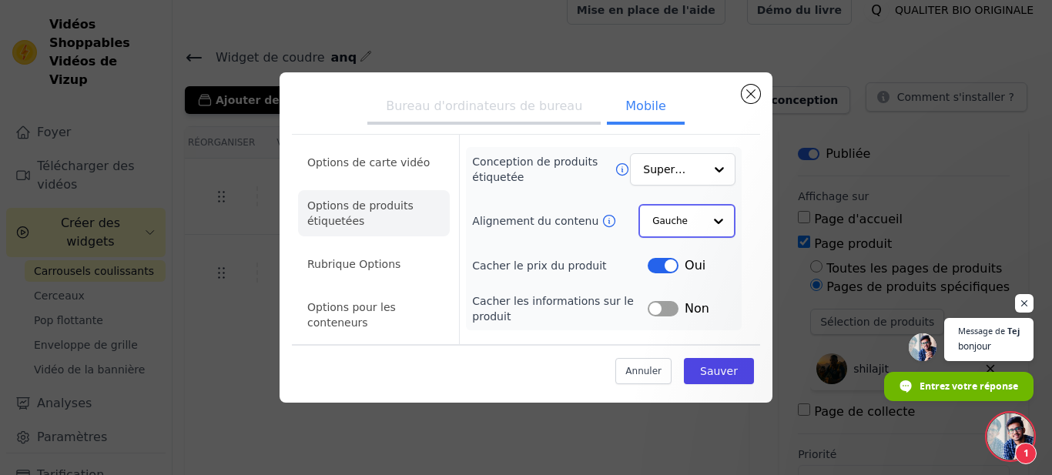
click at [702, 209] on input "Alignement du contenu" at bounding box center [677, 221] width 51 height 31
click at [688, 261] on div "Centre" at bounding box center [684, 258] width 92 height 32
click at [709, 370] on button "Sauver" at bounding box center [719, 371] width 70 height 26
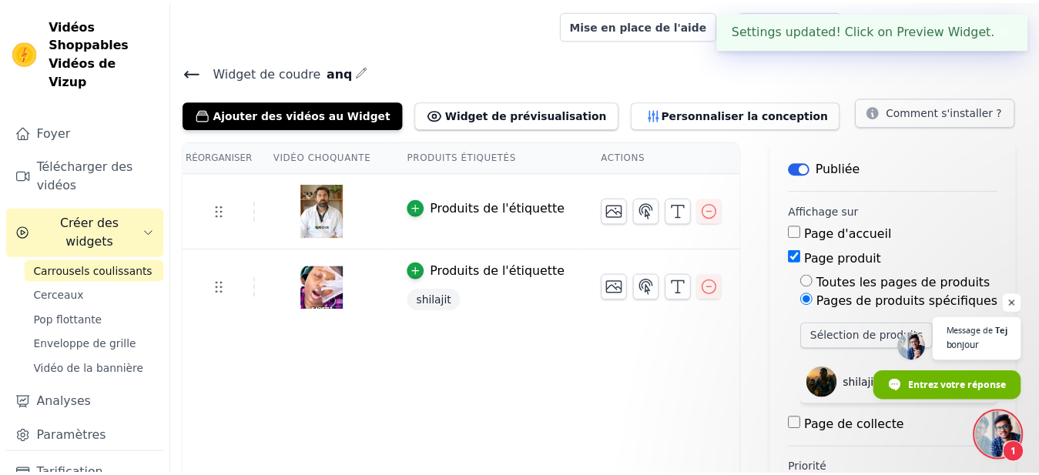
scroll to position [15, 0]
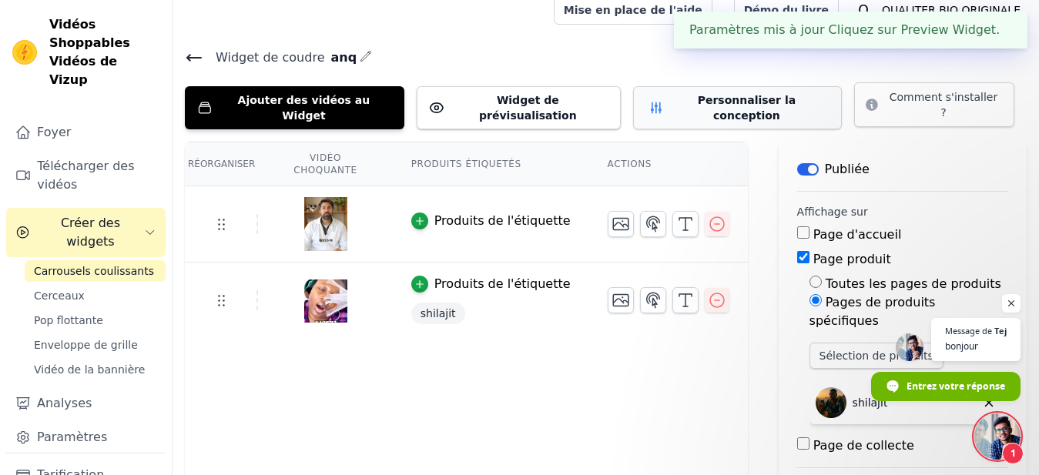
click at [696, 96] on button "Personnaliser la conception" at bounding box center [737, 107] width 209 height 43
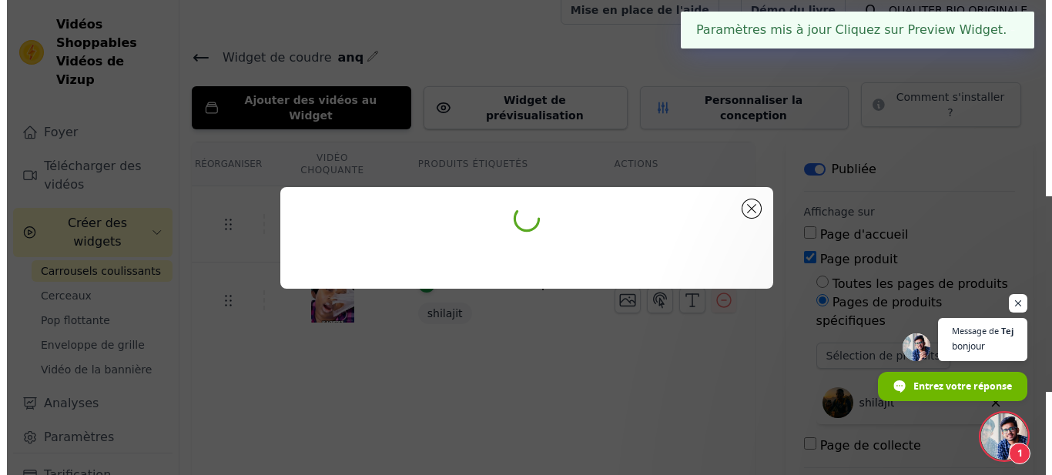
scroll to position [0, 0]
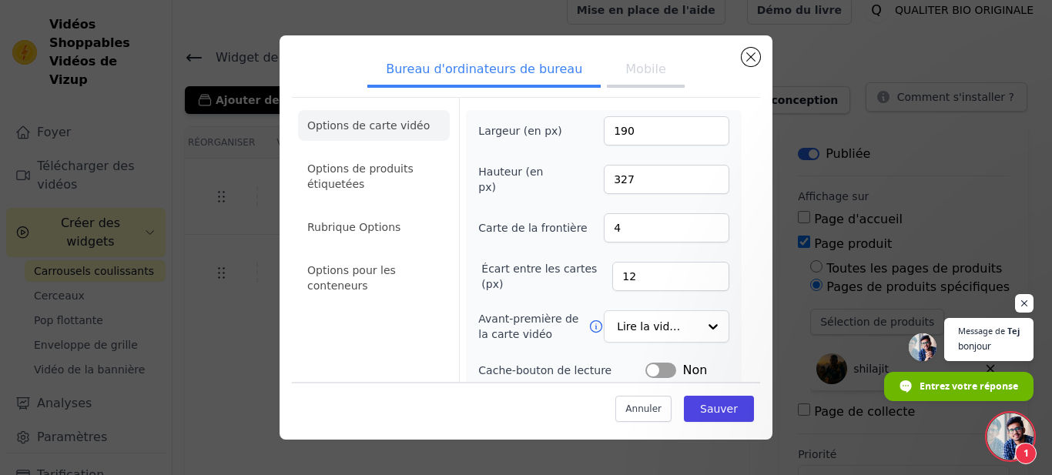
click at [638, 84] on button "Mobile" at bounding box center [645, 71] width 77 height 34
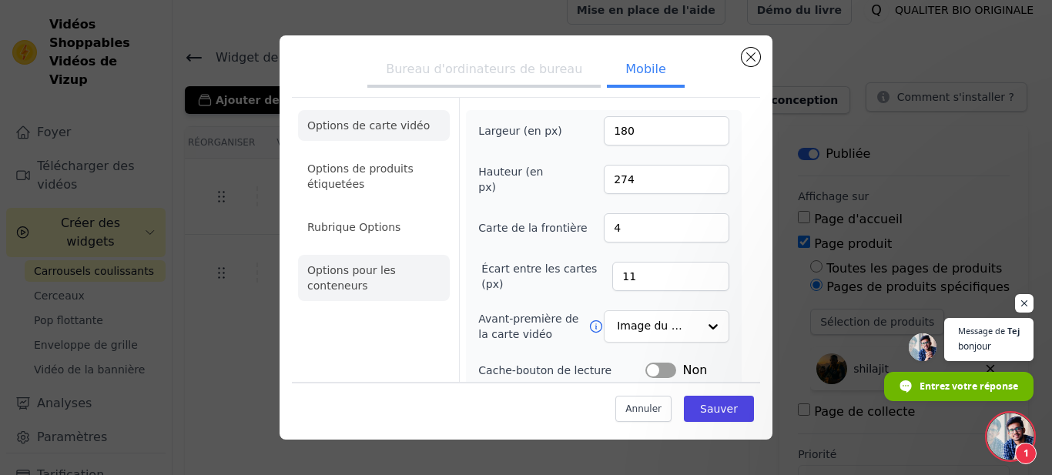
click at [404, 260] on li "Options pour les conteneurs" at bounding box center [374, 278] width 152 height 46
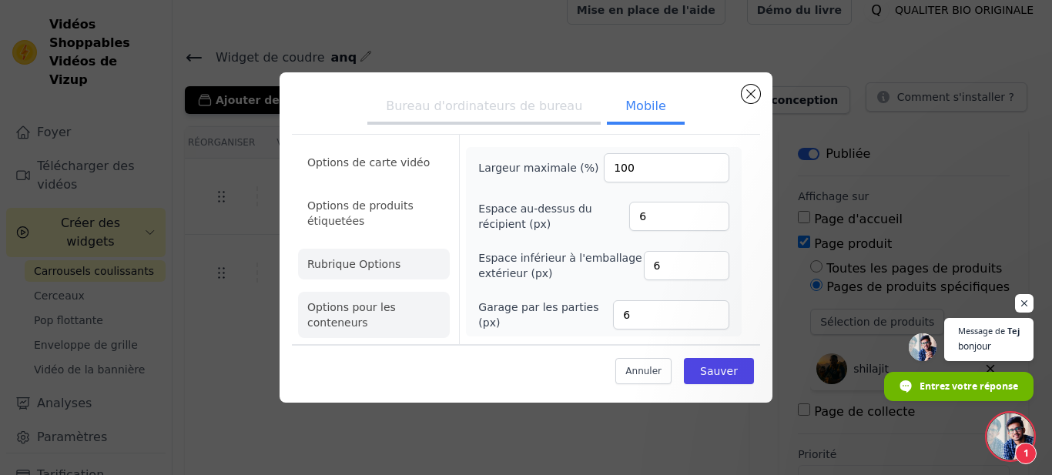
click at [427, 262] on li "Rubrique Options" at bounding box center [374, 264] width 152 height 31
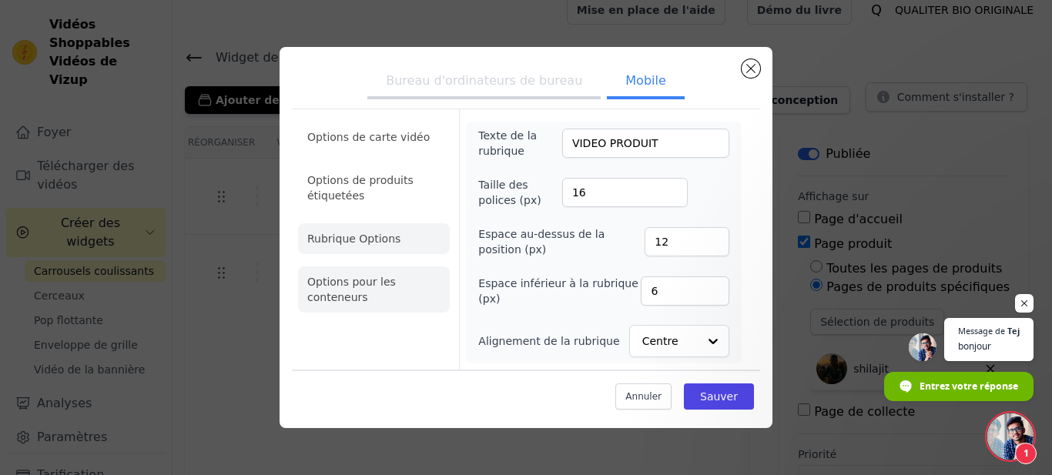
click at [423, 295] on li "Options pour les conteneurs" at bounding box center [374, 289] width 152 height 46
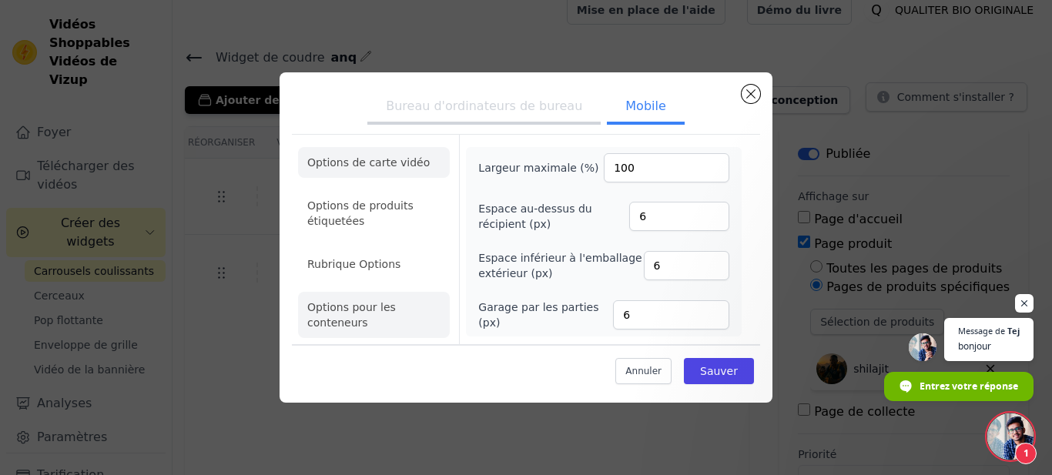
click at [420, 153] on li "Options de carte vidéo" at bounding box center [374, 162] width 152 height 31
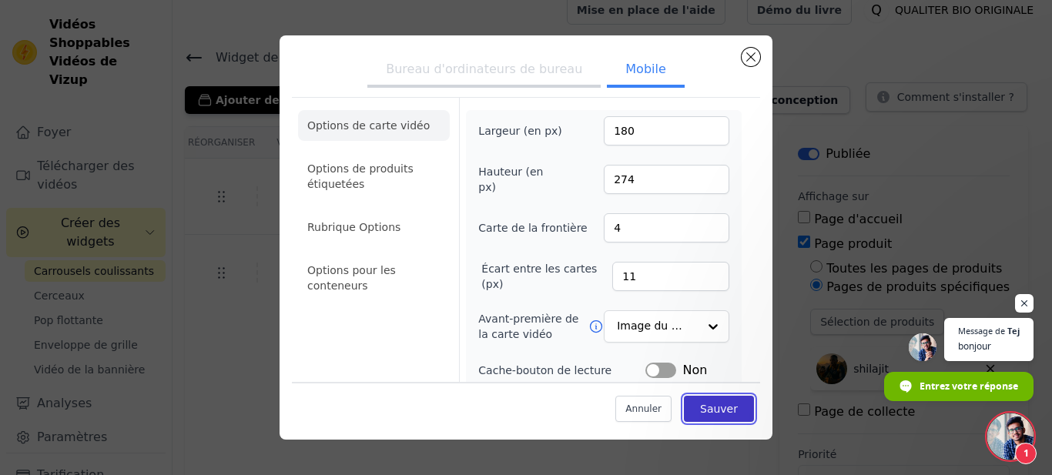
click at [722, 409] on button "Sauver" at bounding box center [719, 408] width 70 height 26
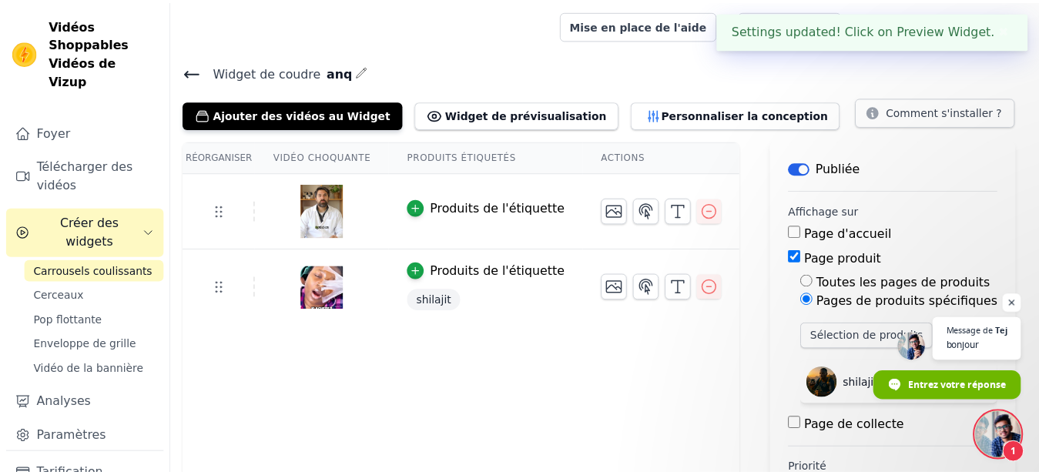
scroll to position [15, 0]
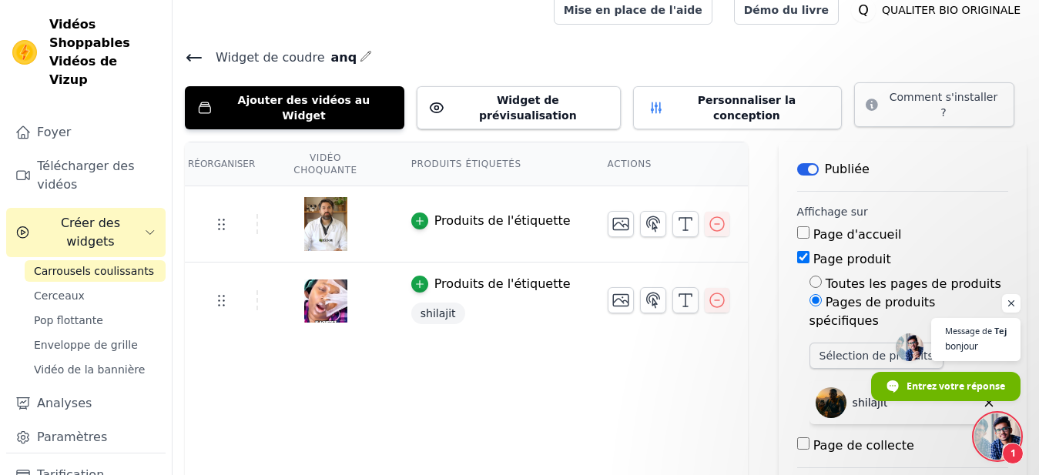
click at [455, 143] on th "Produits étiquetés" at bounding box center [491, 164] width 196 height 44
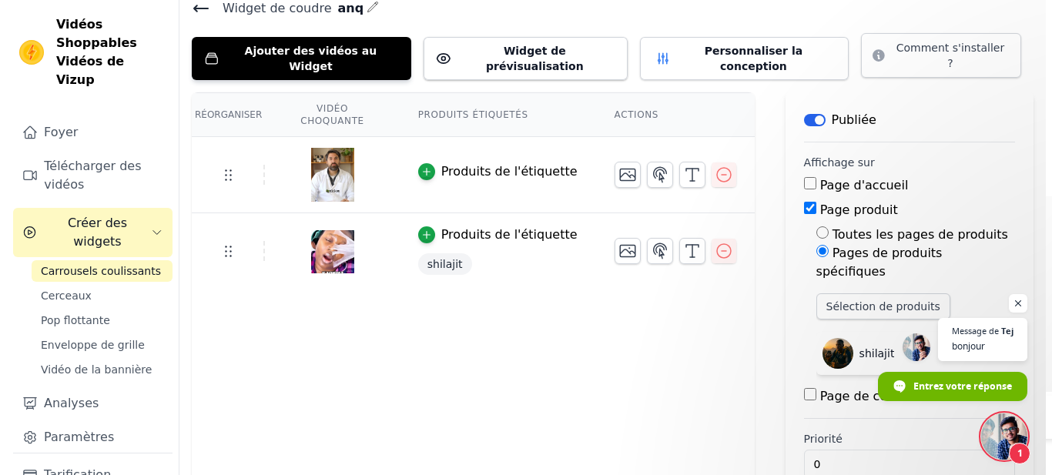
scroll to position [0, 0]
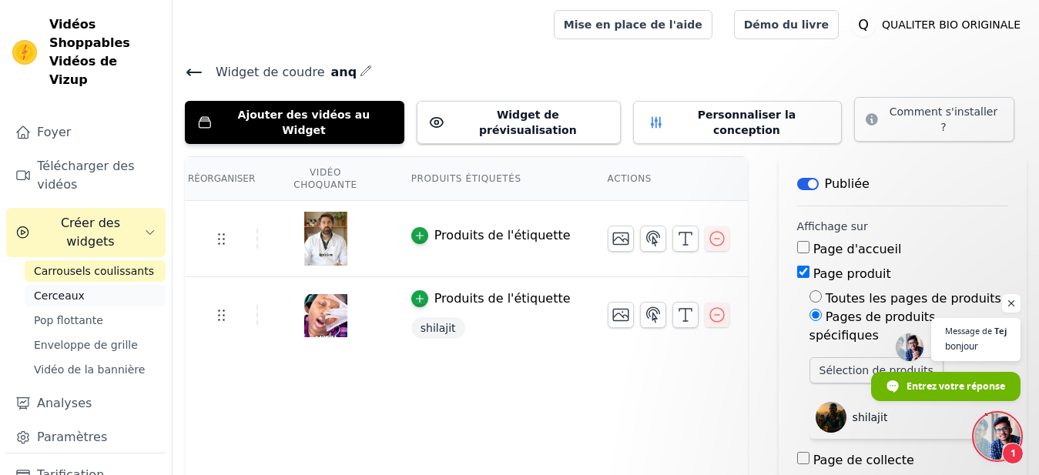
click at [91, 285] on link "Cerceaux" at bounding box center [95, 296] width 141 height 22
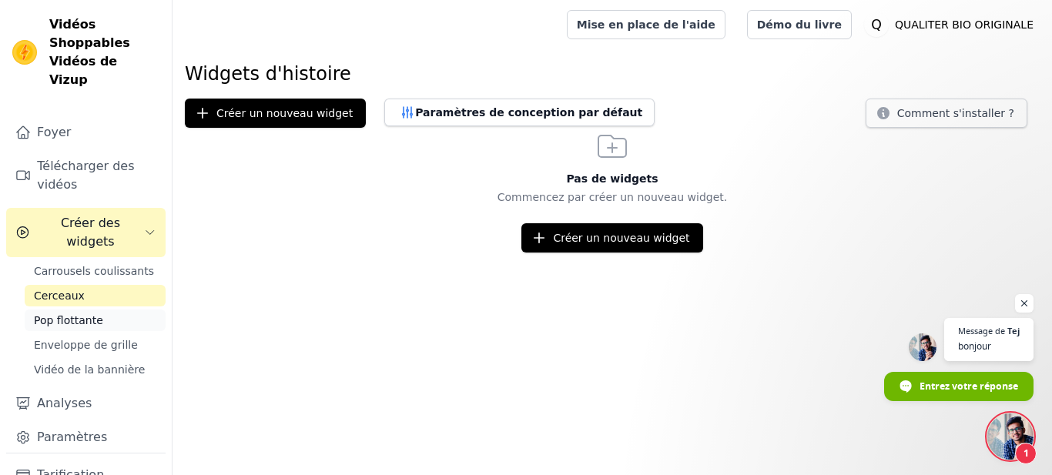
click at [99, 310] on link "Pop flottante" at bounding box center [95, 321] width 141 height 22
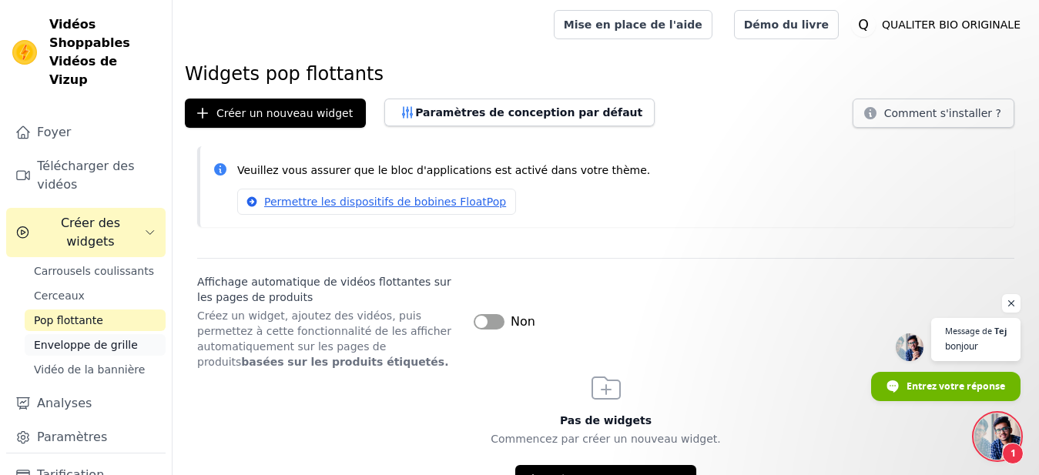
click at [96, 337] on span "Enveloppe de grille" at bounding box center [86, 344] width 104 height 15
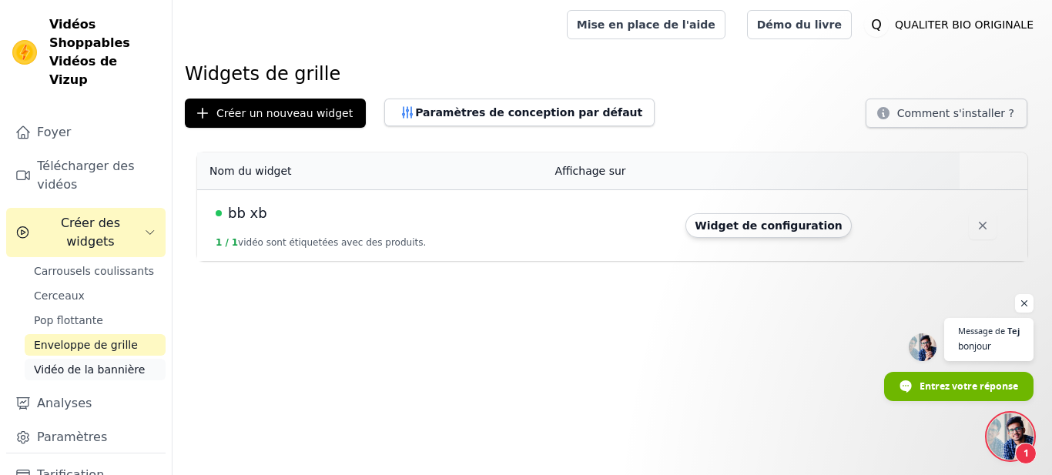
click at [102, 362] on span "Vidéo de la bannière" at bounding box center [89, 369] width 111 height 15
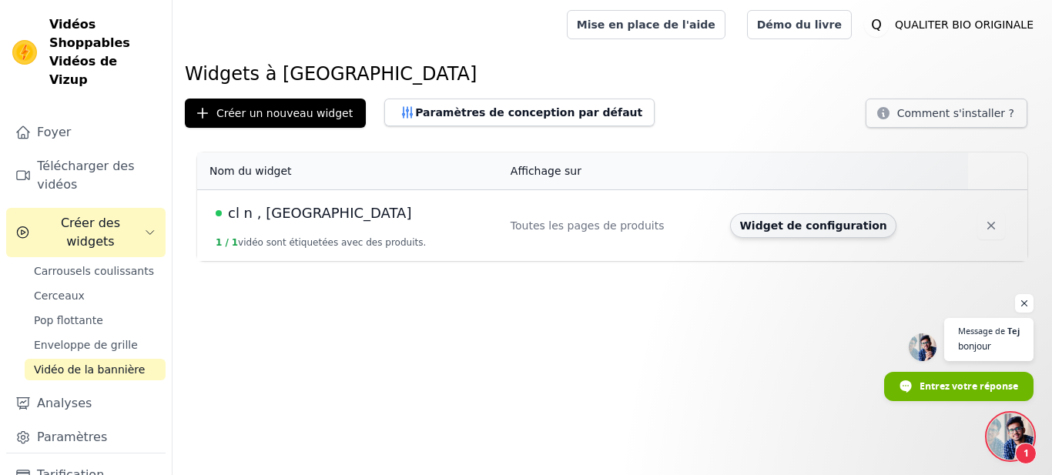
click at [764, 219] on button "Widget de configuration" at bounding box center [813, 225] width 166 height 25
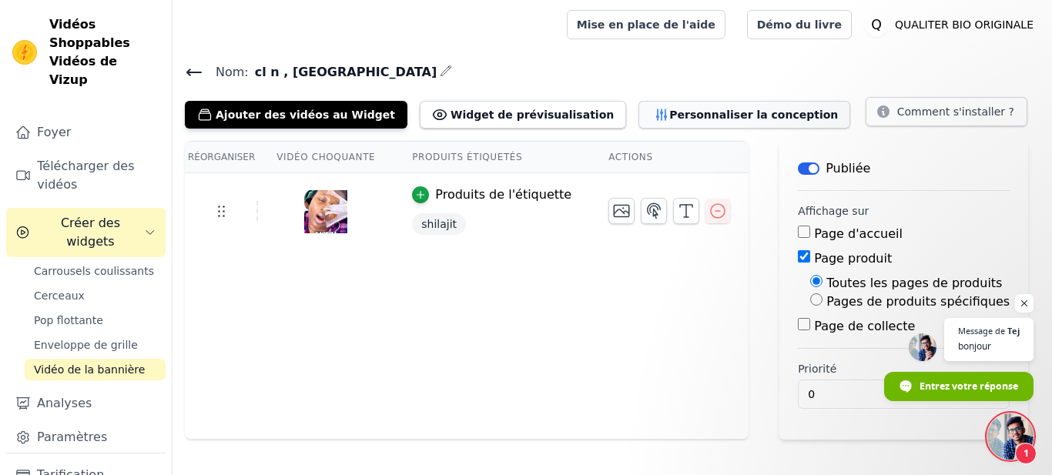
click at [674, 116] on button "Personnaliser la conception" at bounding box center [744, 115] width 212 height 28
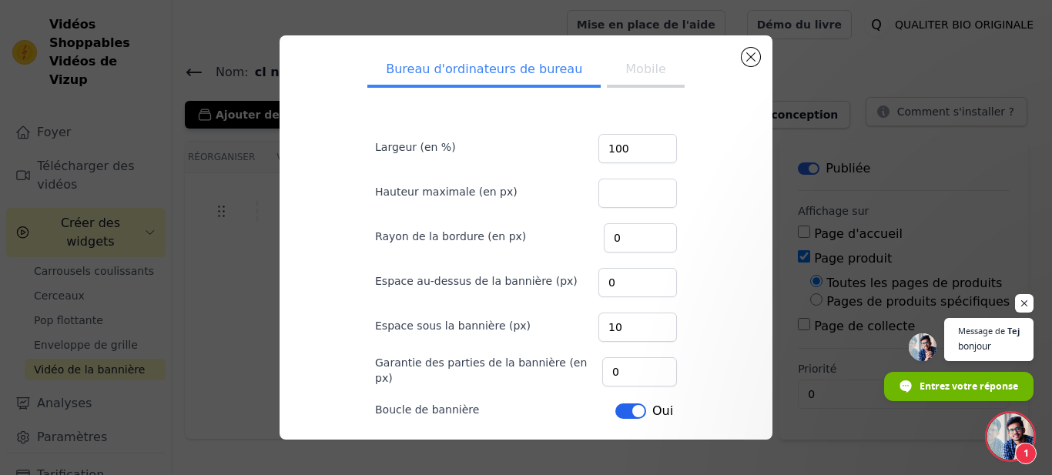
click at [635, 82] on button "Mobile" at bounding box center [645, 71] width 77 height 34
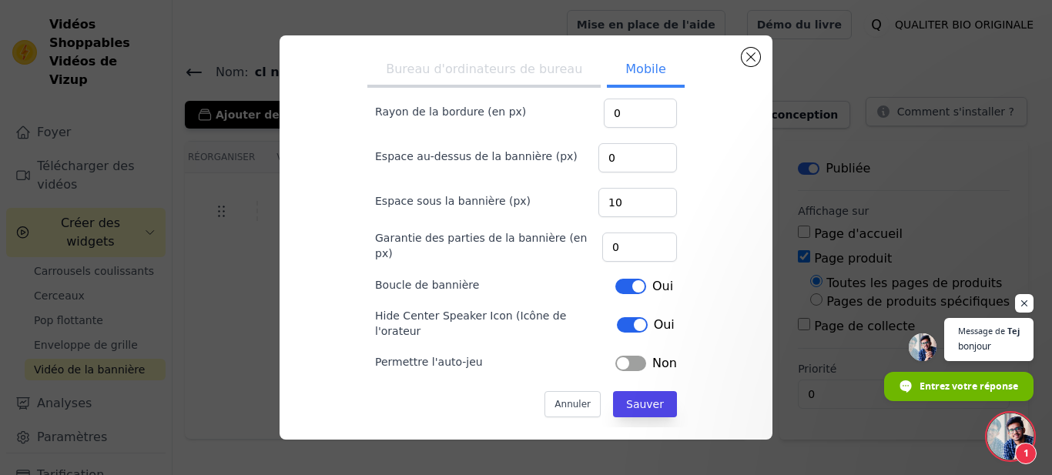
scroll to position [130, 0]
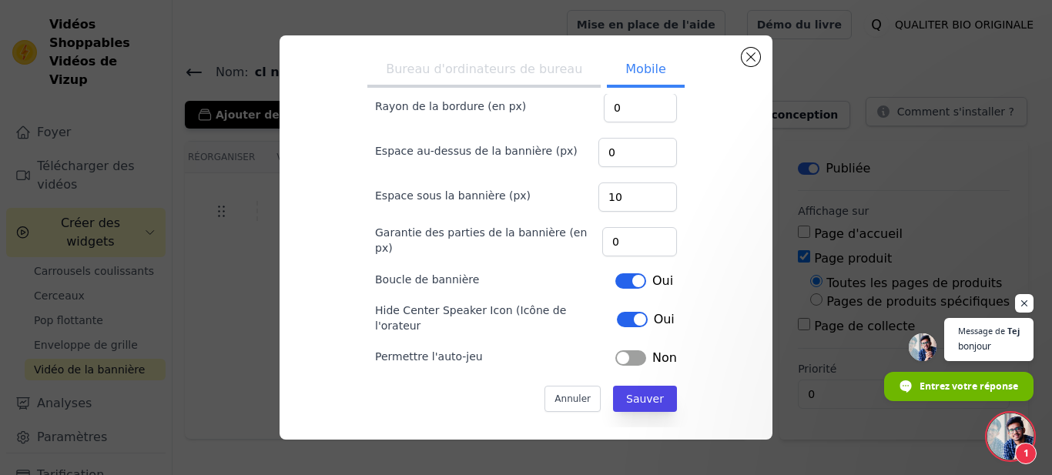
click at [632, 350] on button "Label" at bounding box center [630, 357] width 31 height 15
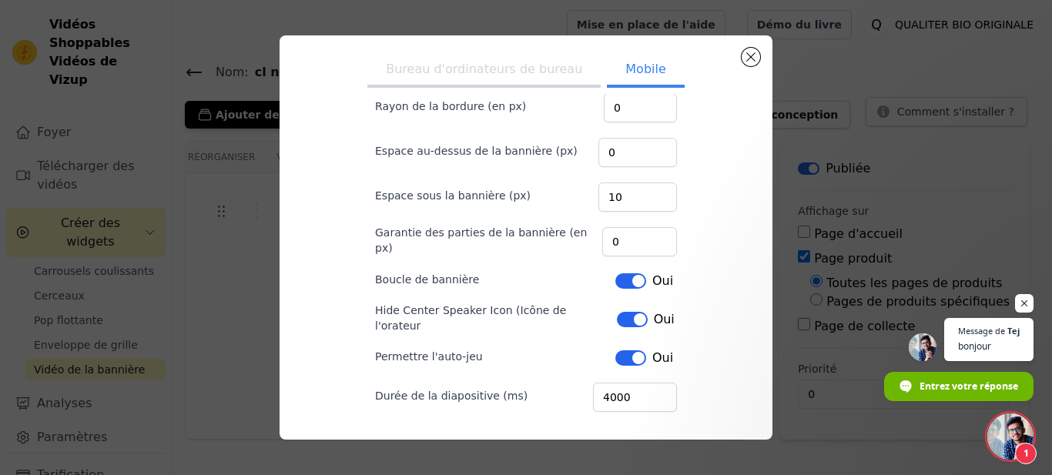
scroll to position [175, 0]
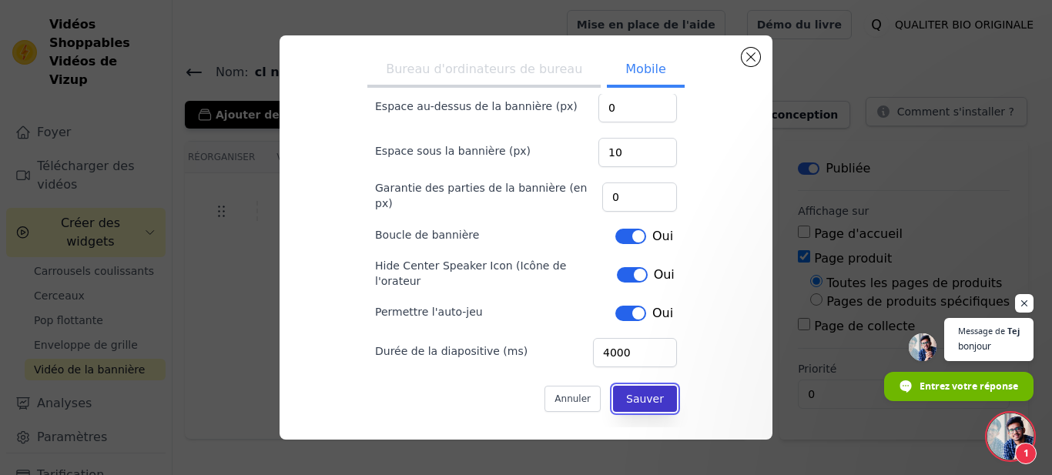
click at [645, 386] on button "Sauver" at bounding box center [645, 399] width 64 height 26
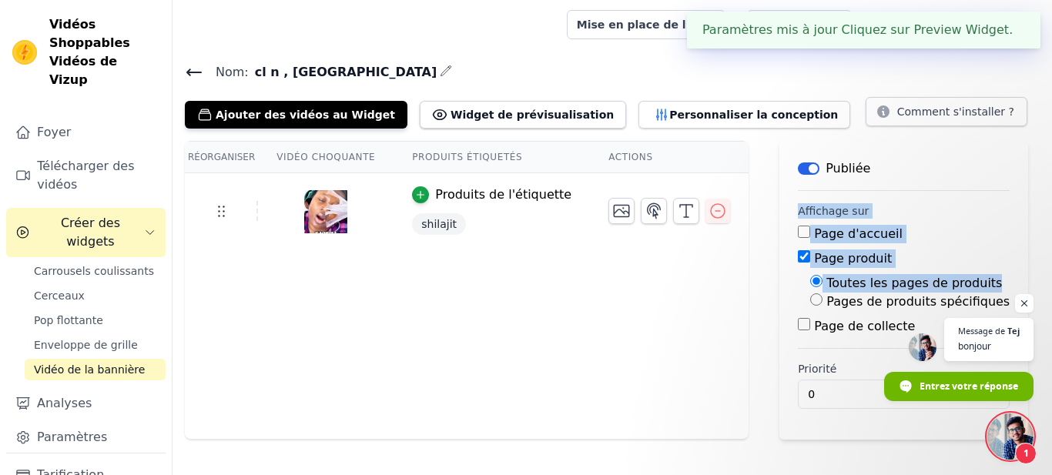
drag, startPoint x: 760, startPoint y: 298, endPoint x: 768, endPoint y: 216, distance: 82.8
click at [779, 216] on main "Étiquette Publiée Affichage sur Page d'accueil Page produit Toutes les pages de…" at bounding box center [903, 290] width 249 height 299
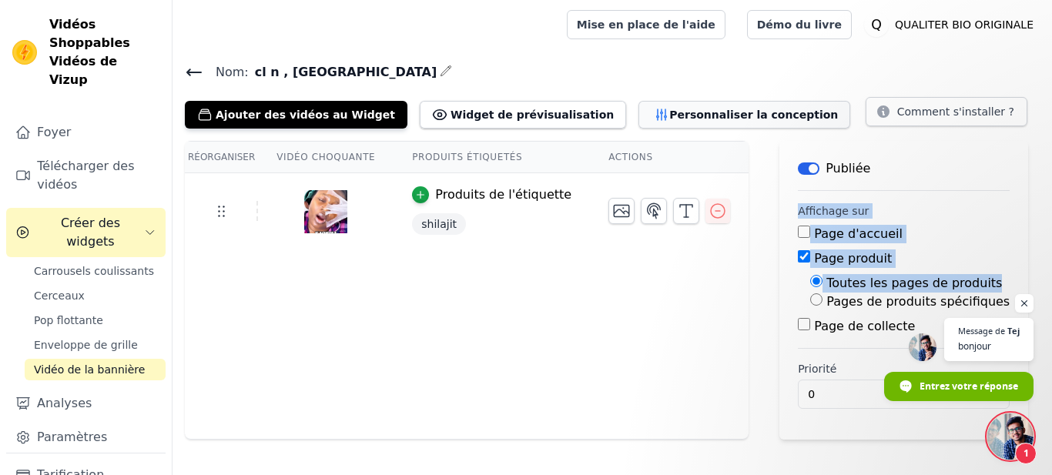
click at [730, 106] on button "Personnaliser la conception" at bounding box center [744, 115] width 212 height 28
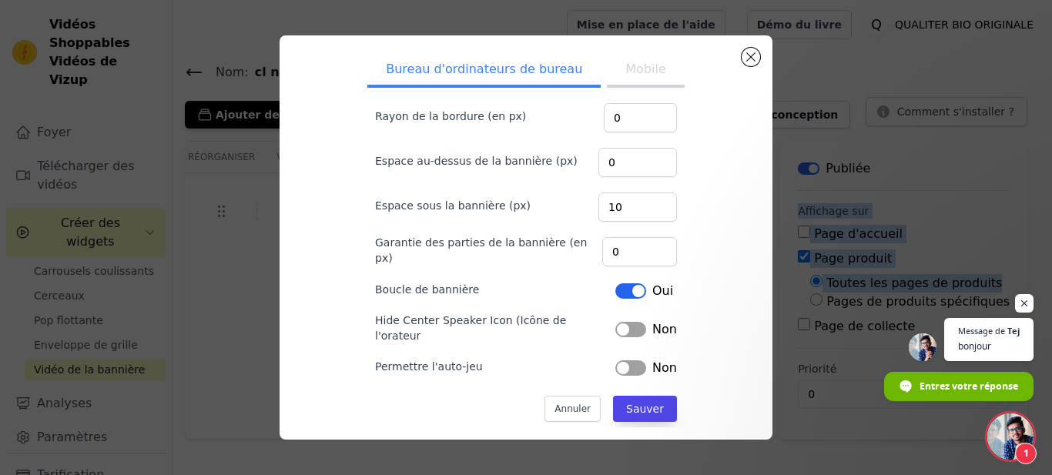
scroll to position [130, 0]
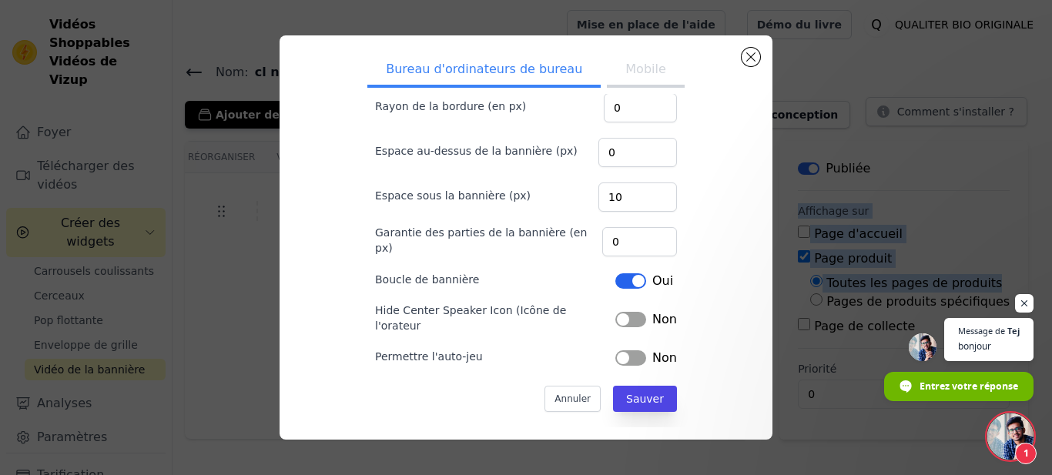
click at [639, 84] on button "Mobile" at bounding box center [645, 71] width 77 height 34
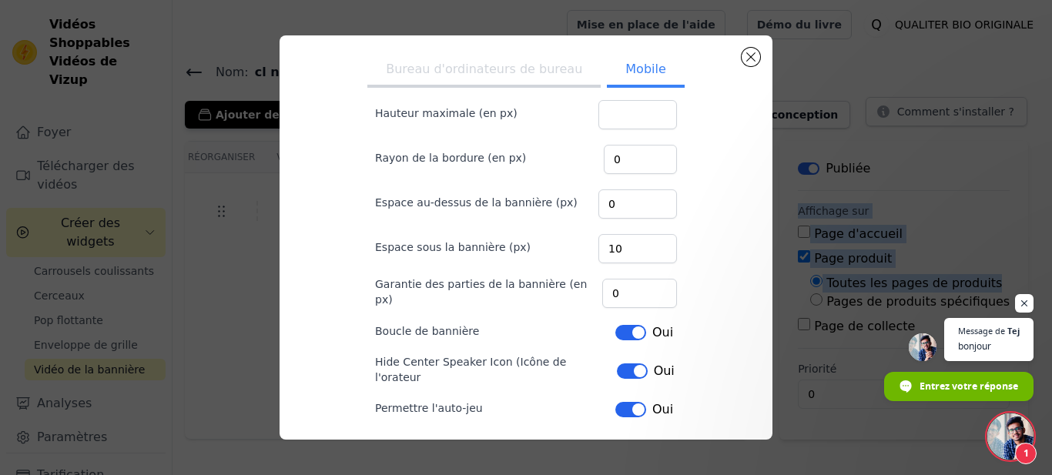
scroll to position [0, 0]
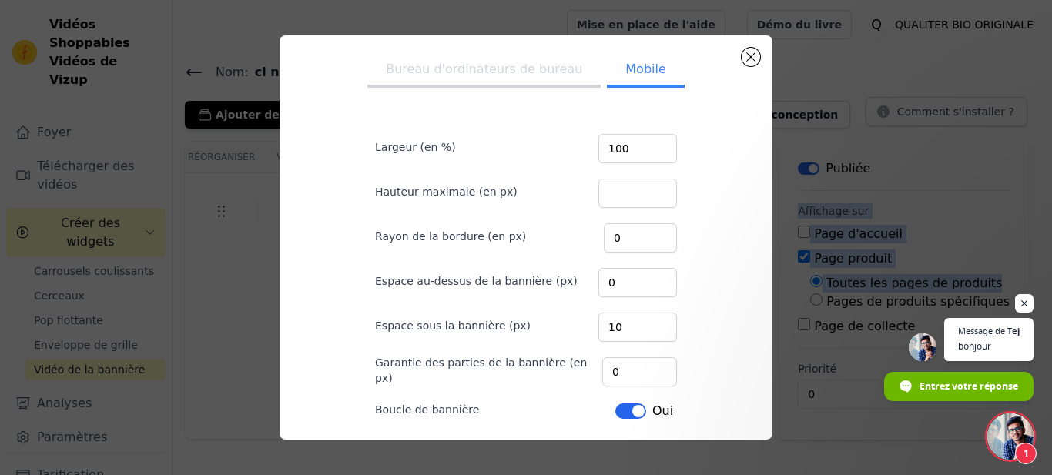
click at [652, 154] on input "100" at bounding box center [637, 148] width 79 height 29
click at [649, 149] on input "100" at bounding box center [637, 148] width 79 height 29
click at [650, 146] on input "101" at bounding box center [637, 148] width 79 height 29
click at [647, 142] on input "102" at bounding box center [637, 148] width 79 height 29
click at [647, 142] on input "103" at bounding box center [637, 148] width 79 height 29
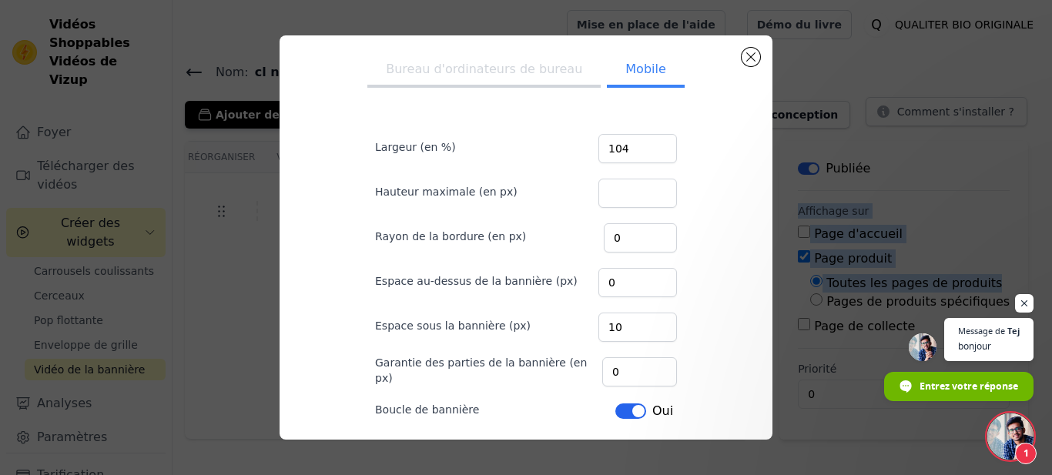
click at [647, 142] on input "104" at bounding box center [637, 148] width 79 height 29
click at [647, 142] on input "105" at bounding box center [637, 148] width 79 height 29
click at [652, 150] on input "104" at bounding box center [637, 148] width 79 height 29
click at [652, 150] on input "103" at bounding box center [637, 148] width 79 height 29
click at [652, 150] on input "102" at bounding box center [637, 148] width 79 height 29
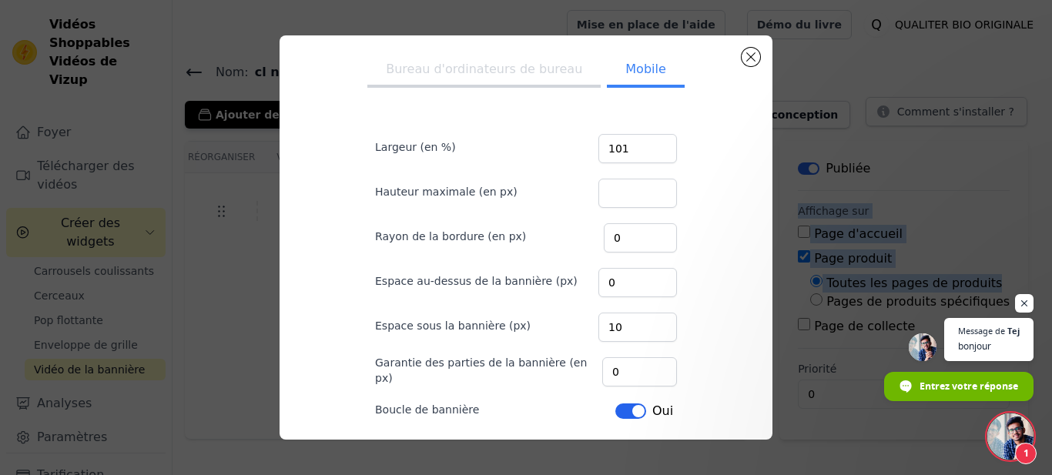
type input "101"
click at [652, 150] on input "101" at bounding box center [637, 148] width 79 height 29
click at [644, 189] on input "100" at bounding box center [637, 193] width 79 height 29
click at [644, 189] on input "101" at bounding box center [637, 193] width 79 height 29
click at [644, 189] on input "102" at bounding box center [637, 193] width 79 height 29
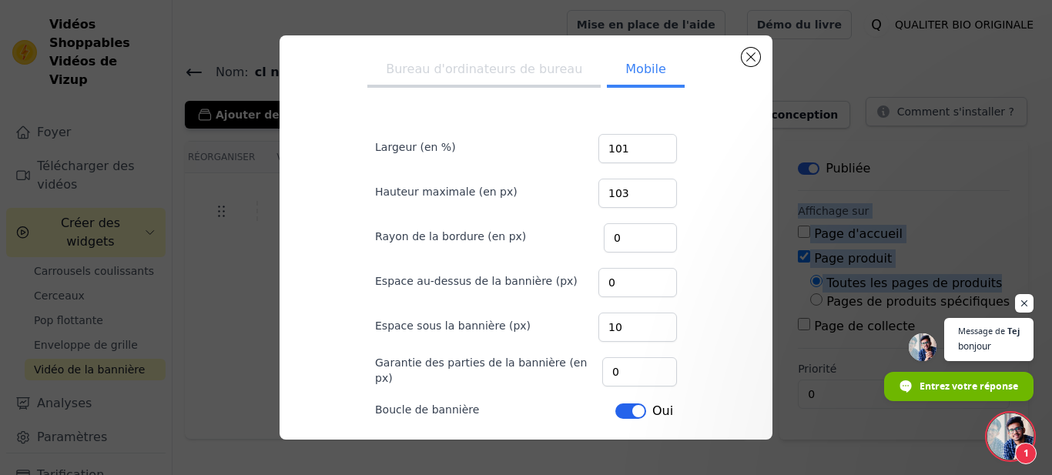
click at [644, 189] on input "103" at bounding box center [637, 193] width 79 height 29
click at [644, 189] on input "104" at bounding box center [637, 193] width 79 height 29
click at [644, 189] on input "105" at bounding box center [637, 193] width 79 height 29
click at [644, 189] on input "106" at bounding box center [637, 193] width 79 height 29
click at [644, 189] on input "107" at bounding box center [637, 193] width 79 height 29
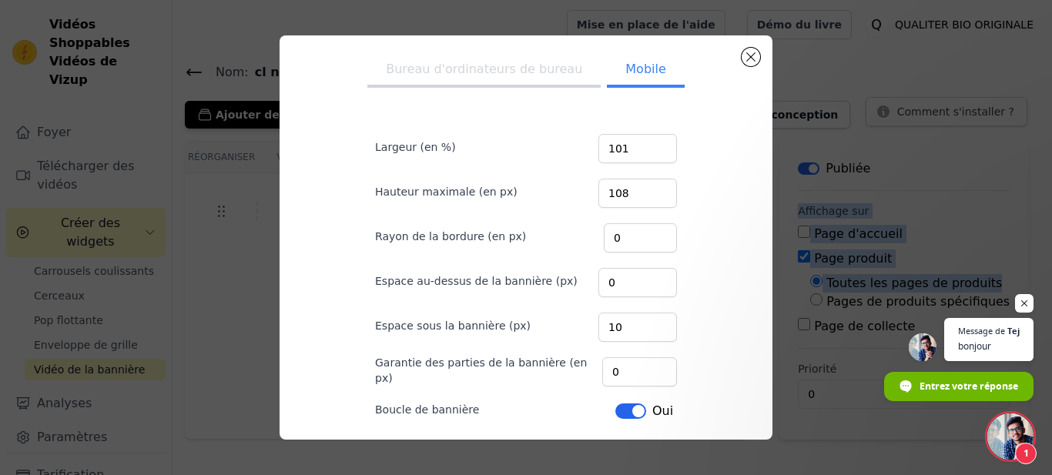
click at [644, 189] on input "108" at bounding box center [637, 193] width 79 height 29
click at [644, 189] on input "109" at bounding box center [637, 193] width 79 height 29
click at [644, 189] on input "110" at bounding box center [637, 193] width 79 height 29
click at [644, 189] on input "111" at bounding box center [637, 193] width 79 height 29
click at [645, 192] on input "112" at bounding box center [637, 193] width 79 height 29
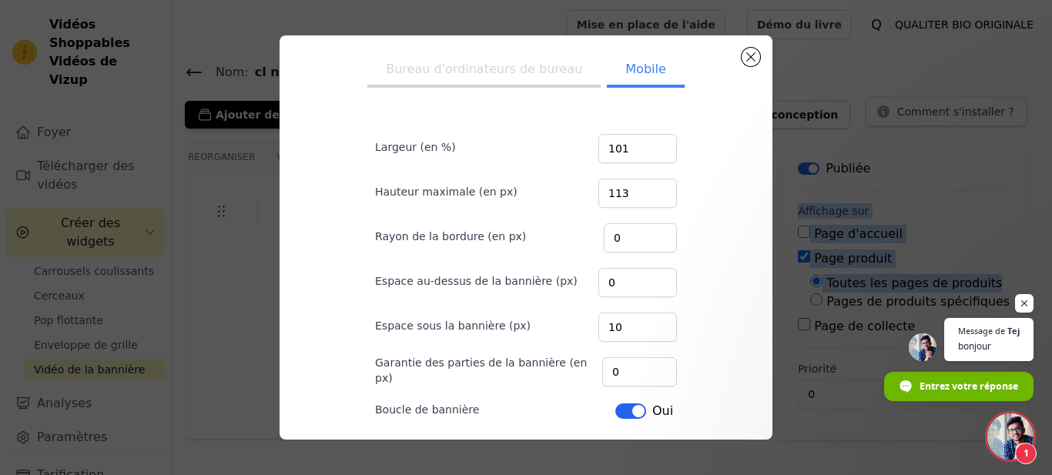
click at [645, 192] on input "113" at bounding box center [637, 193] width 79 height 29
click at [645, 192] on input "114" at bounding box center [637, 193] width 79 height 29
click at [649, 196] on input "109" at bounding box center [637, 193] width 79 height 29
click at [649, 196] on input "108" at bounding box center [637, 193] width 79 height 29
click at [649, 189] on input "109" at bounding box center [637, 193] width 79 height 29
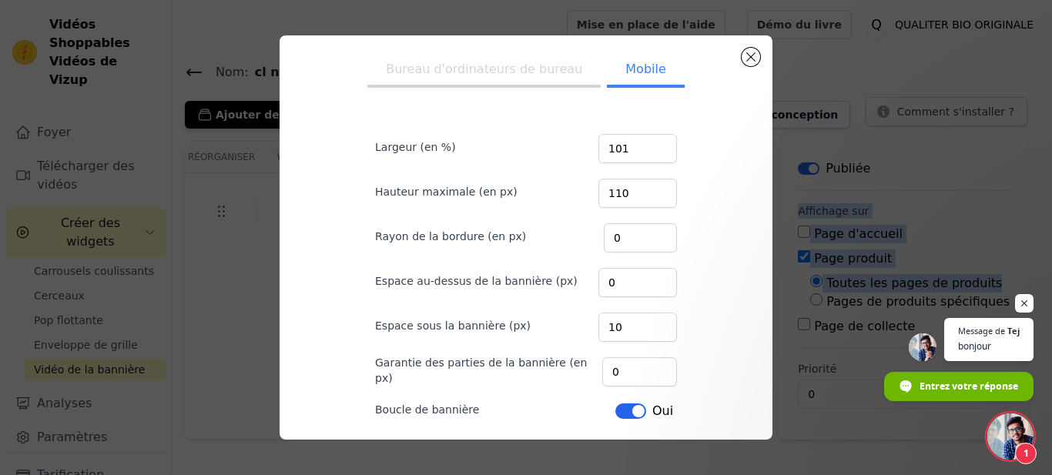
type input "110"
click at [649, 189] on input "110" at bounding box center [637, 193] width 79 height 29
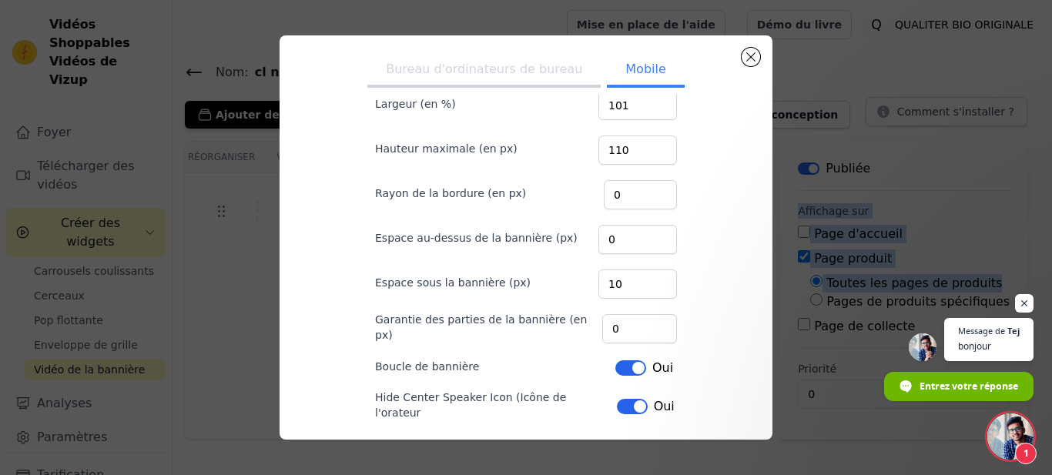
scroll to position [46, 0]
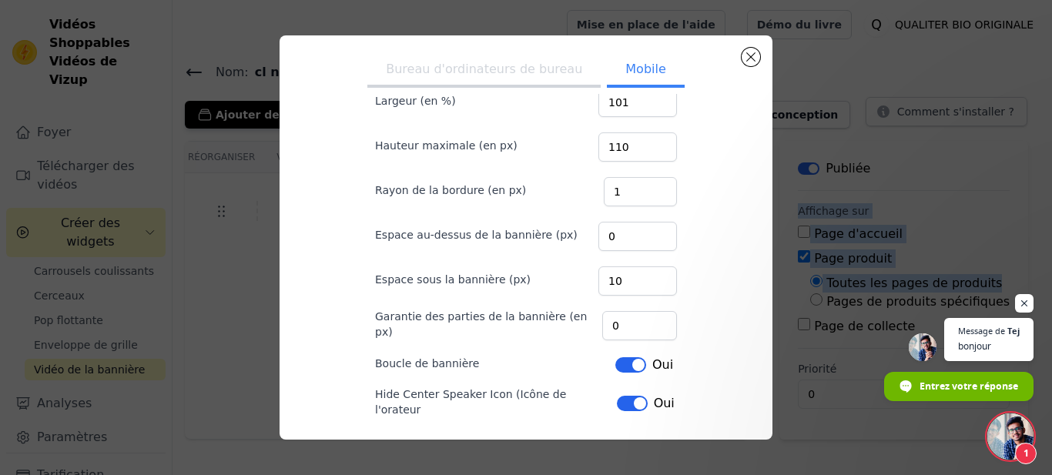
click at [647, 187] on input "1" at bounding box center [640, 191] width 73 height 29
click at [647, 187] on input "3" at bounding box center [640, 191] width 73 height 29
type input "4"
click at [647, 187] on input "4" at bounding box center [640, 191] width 73 height 29
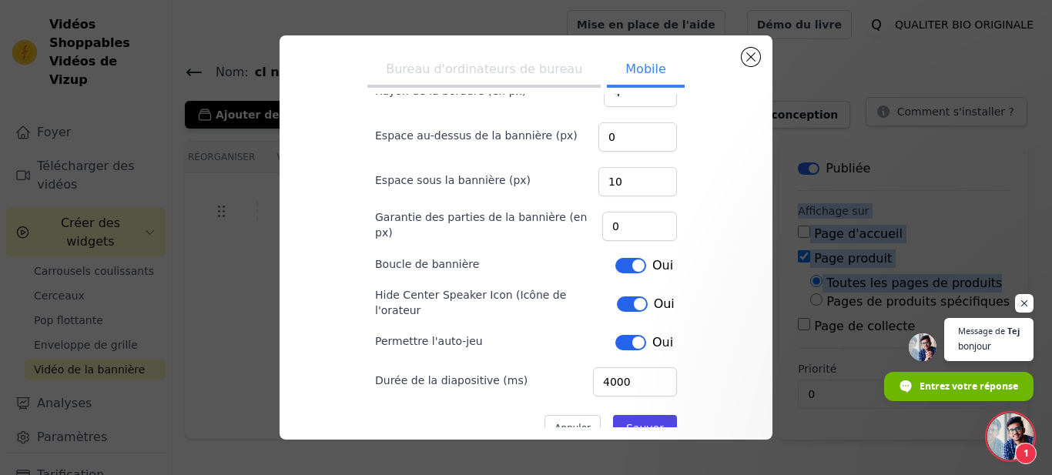
scroll to position [175, 0]
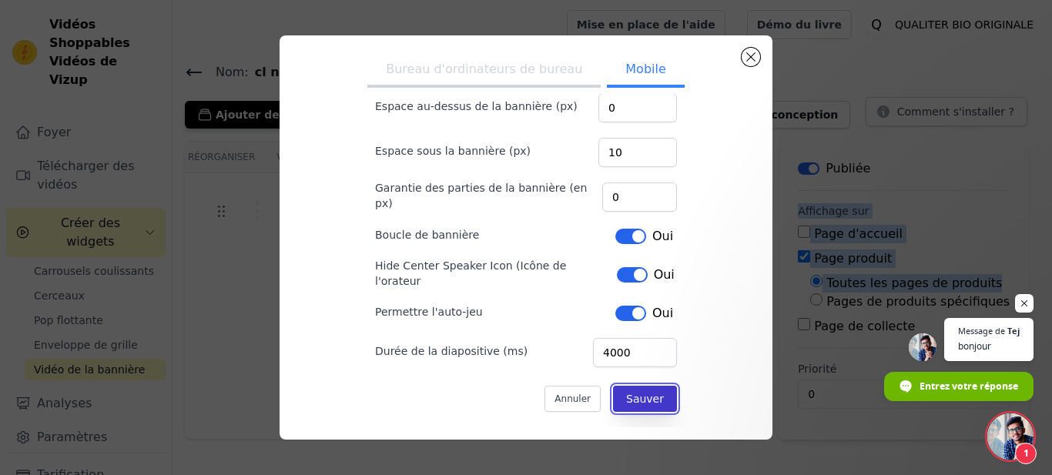
click at [636, 394] on button "Sauver" at bounding box center [645, 399] width 64 height 26
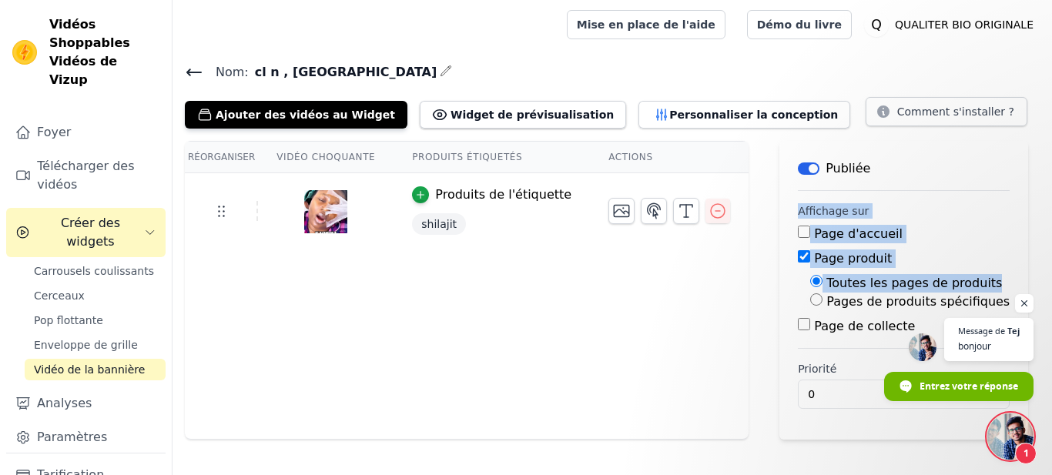
click at [116, 362] on span "Vidéo de la bannière" at bounding box center [89, 369] width 111 height 15
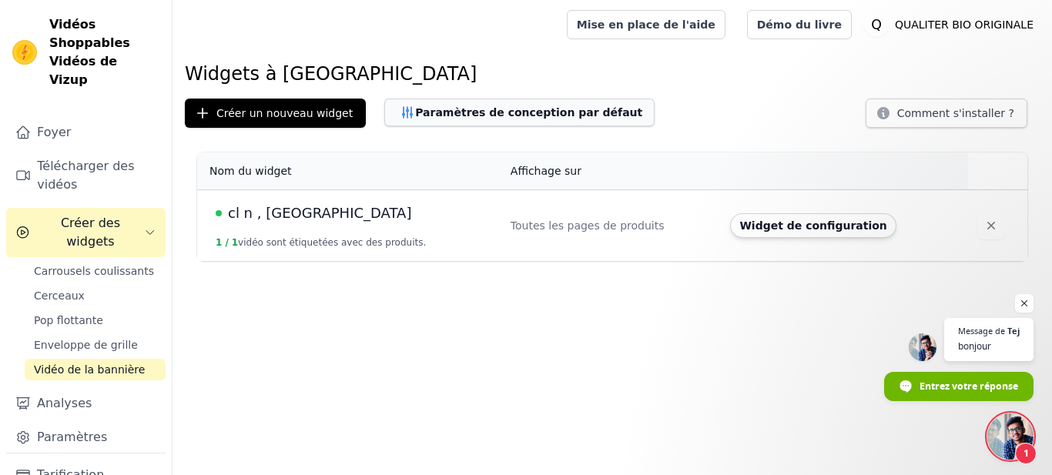
click at [467, 117] on button "Paramètres de conception par défaut" at bounding box center [519, 113] width 270 height 28
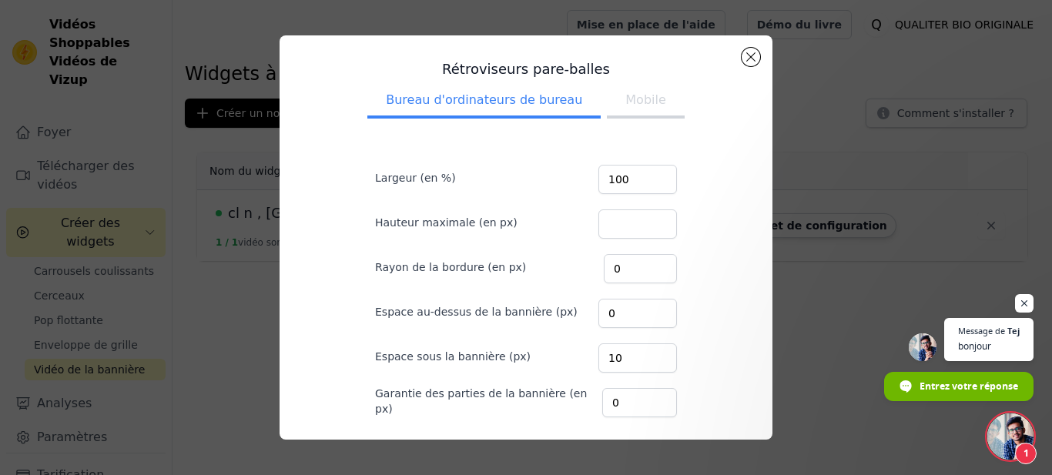
click at [634, 98] on button "Mobile" at bounding box center [645, 102] width 77 height 34
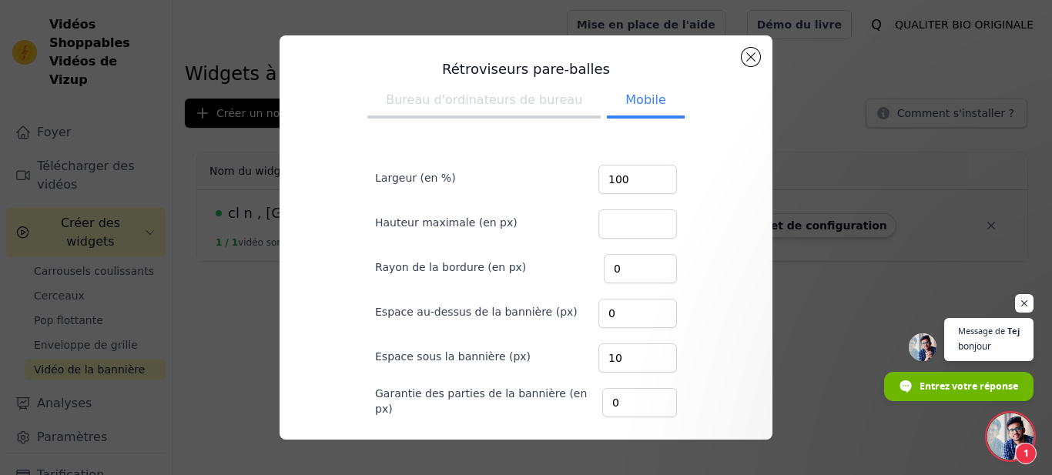
scroll to position [161, 0]
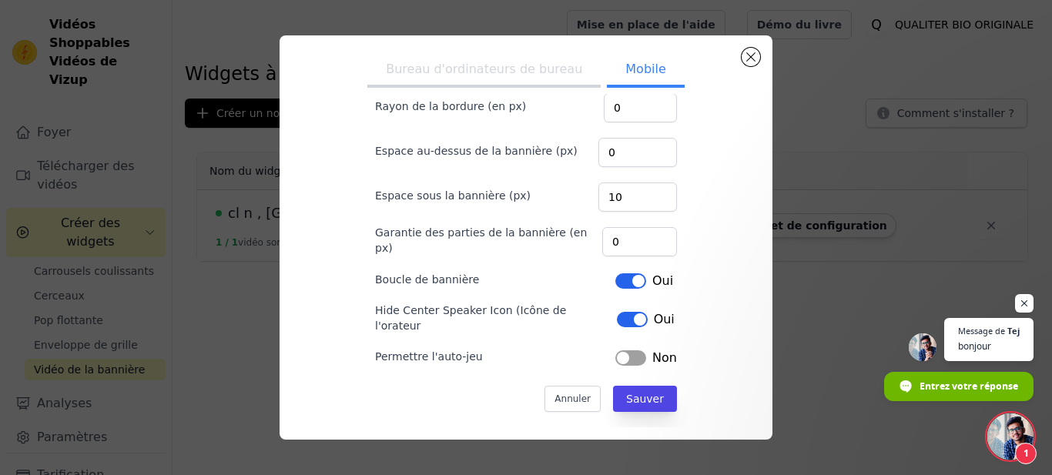
click at [626, 350] on button "Label" at bounding box center [630, 357] width 31 height 15
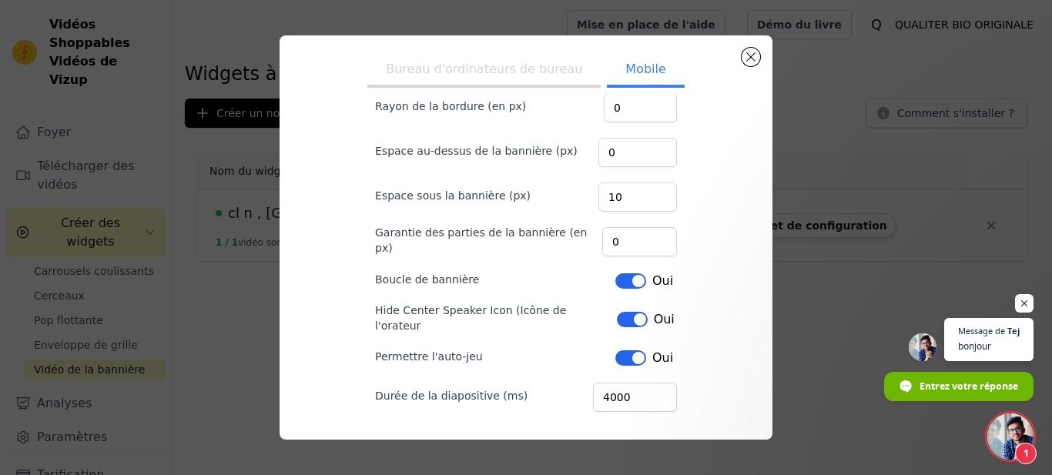
scroll to position [206, 0]
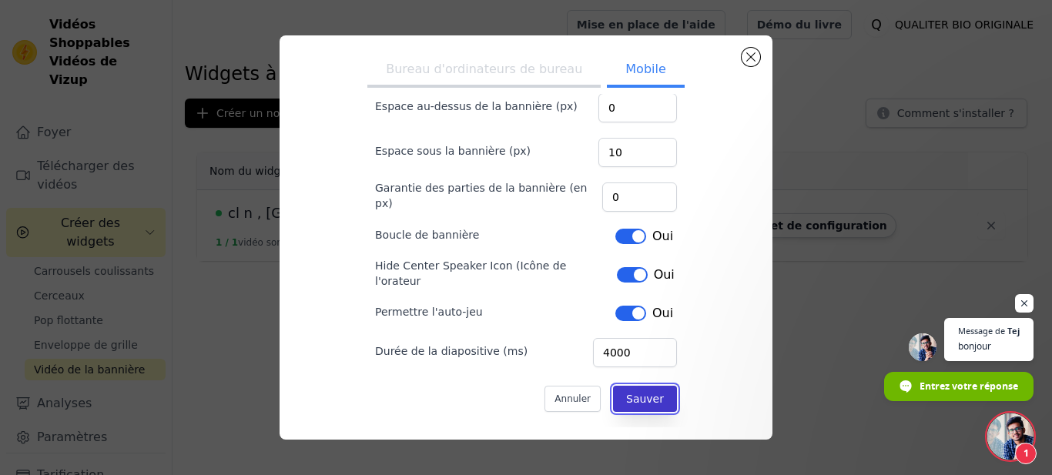
click at [645, 387] on button "Sauver" at bounding box center [645, 399] width 64 height 26
